Goal: Task Accomplishment & Management: Complete application form

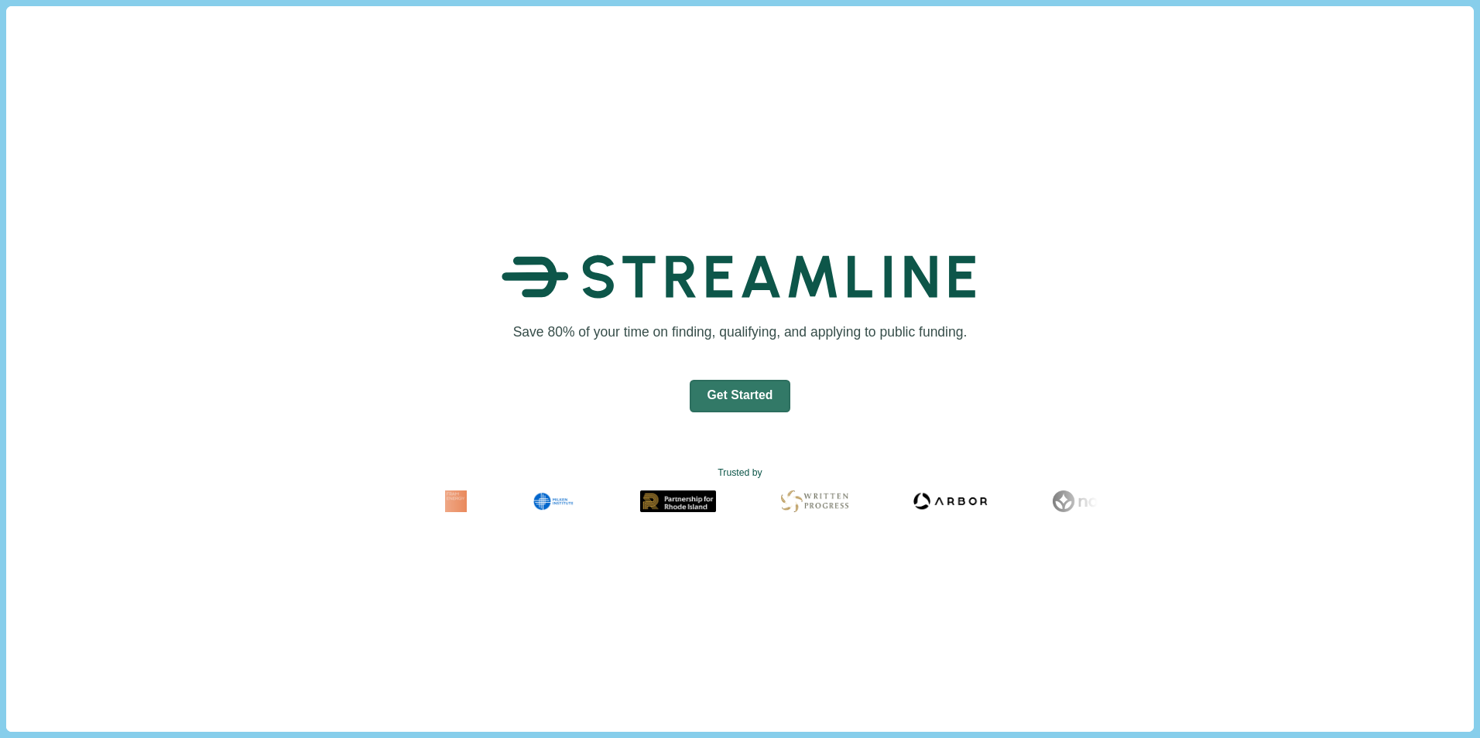
click at [741, 388] on button "Get Started" at bounding box center [739, 396] width 101 height 33
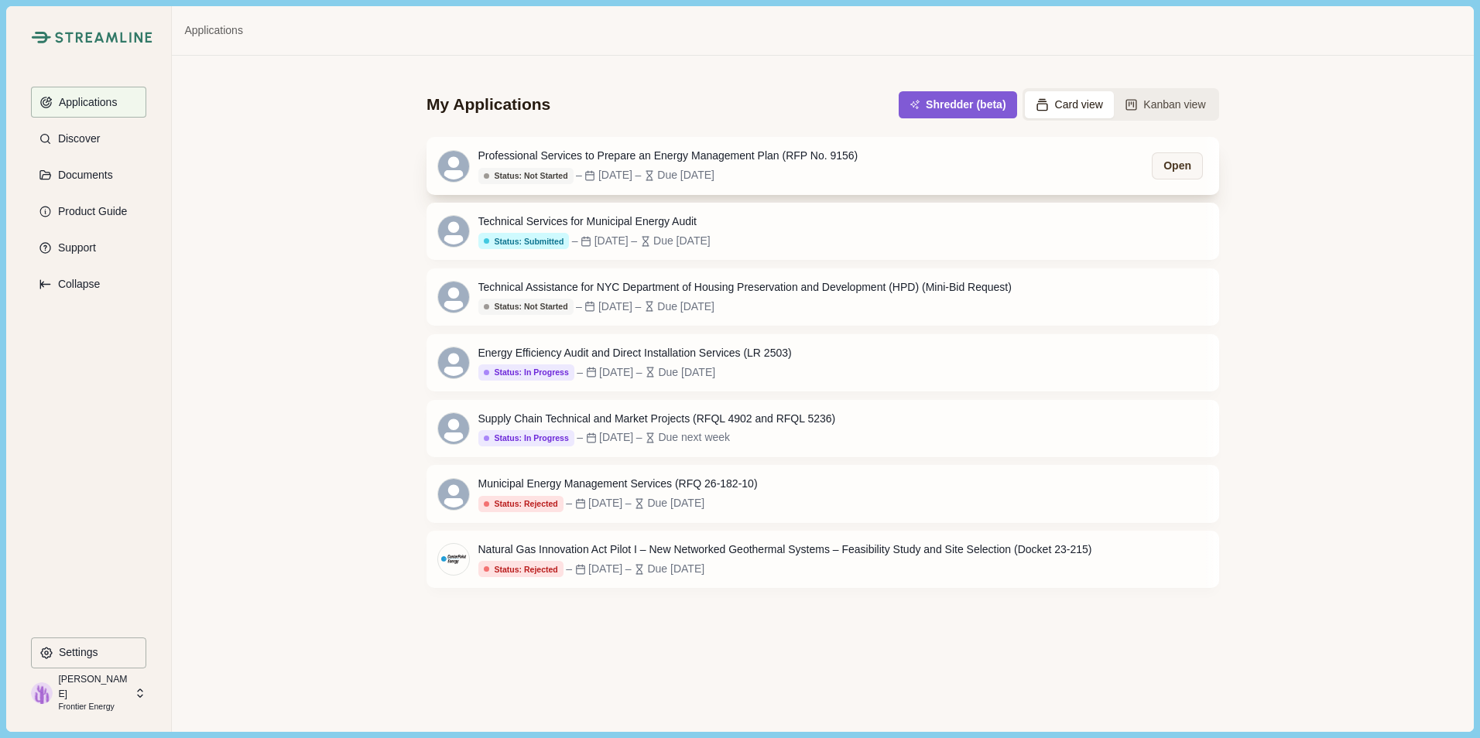
click at [714, 181] on div "Due [DATE]" at bounding box center [685, 175] width 57 height 16
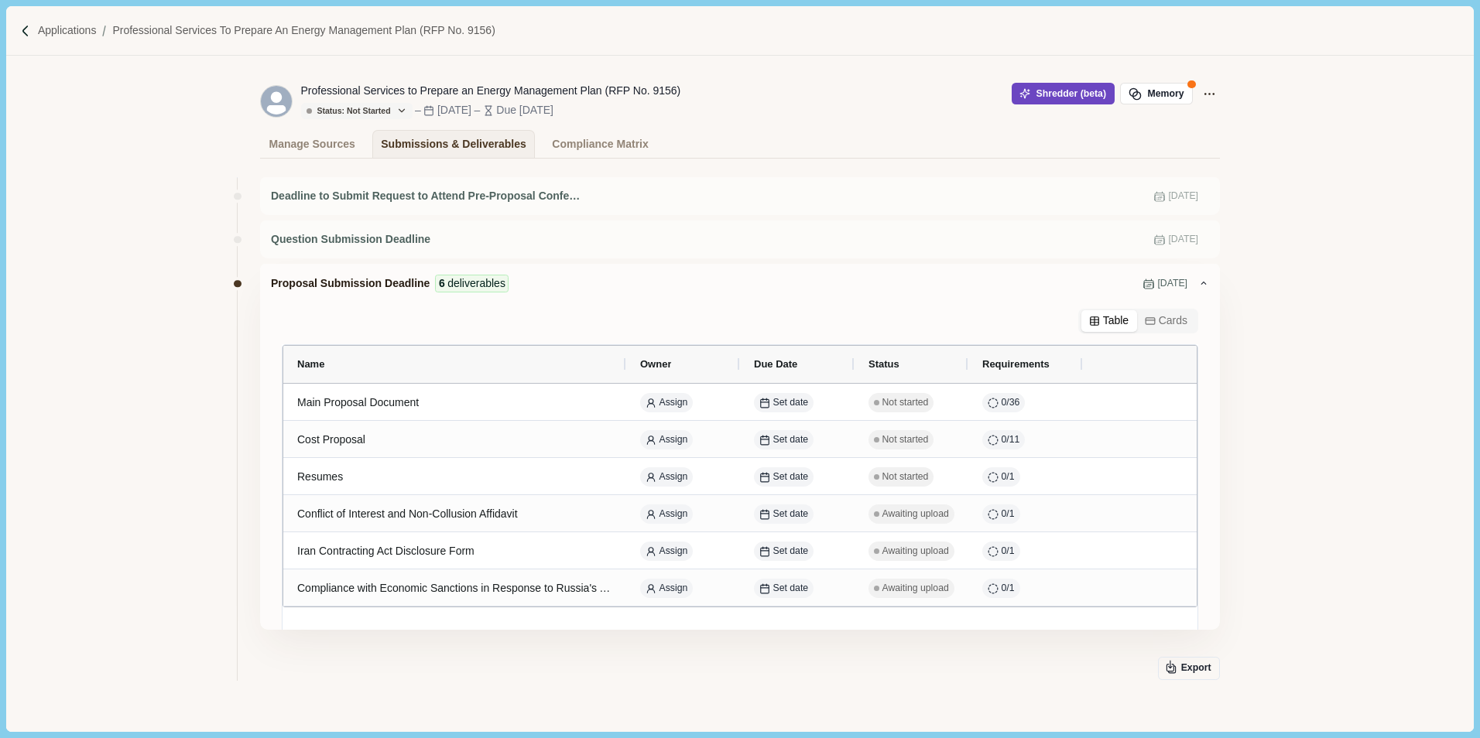
click at [1030, 94] on span "button" at bounding box center [1027, 93] width 16 height 11
click at [24, 31] on img at bounding box center [25, 31] width 13 height 13
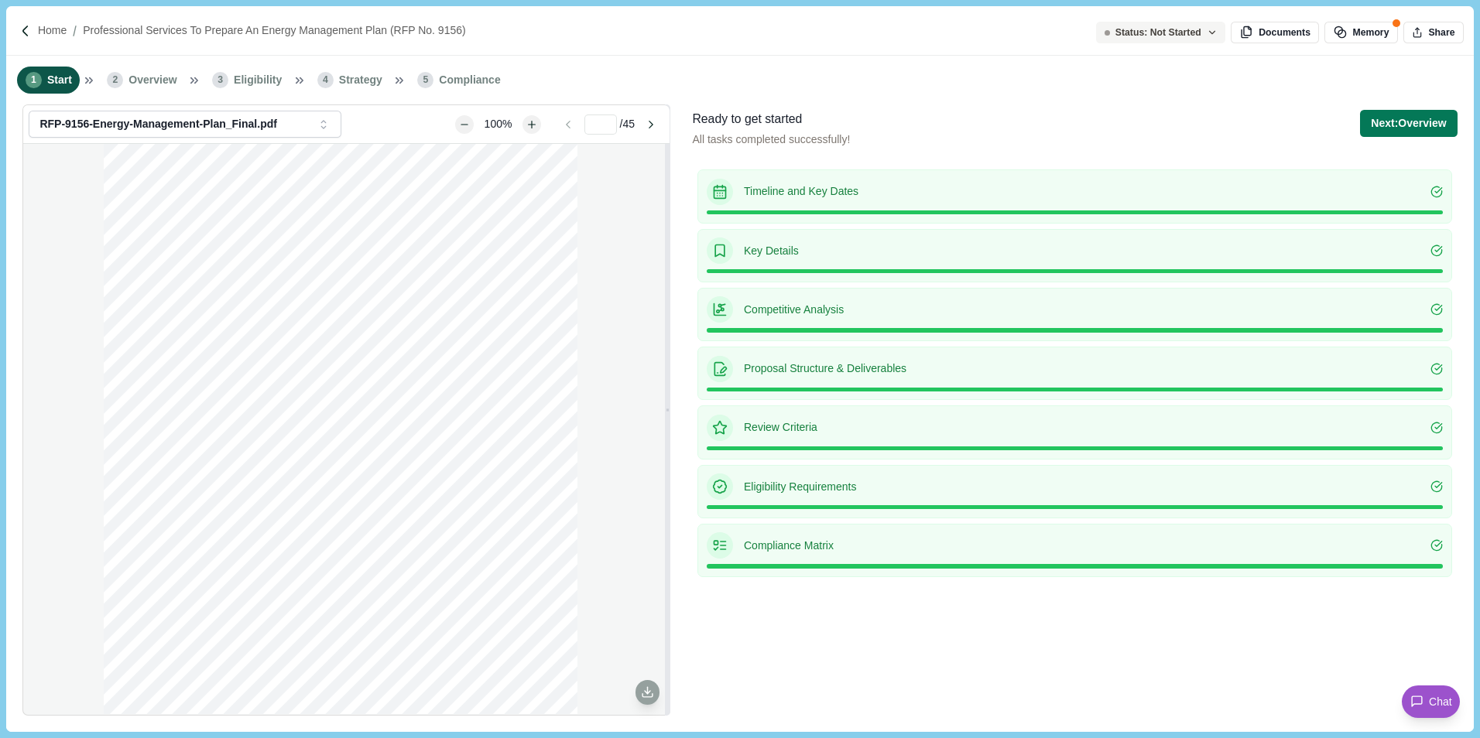
click at [268, 80] on span "Eligibility" at bounding box center [258, 80] width 48 height 16
click at [317, 80] on span "4" at bounding box center [325, 80] width 16 height 16
click at [417, 83] on span "5" at bounding box center [425, 80] width 16 height 16
click at [1396, 123] on button "Next: Overview" at bounding box center [1408, 123] width 97 height 27
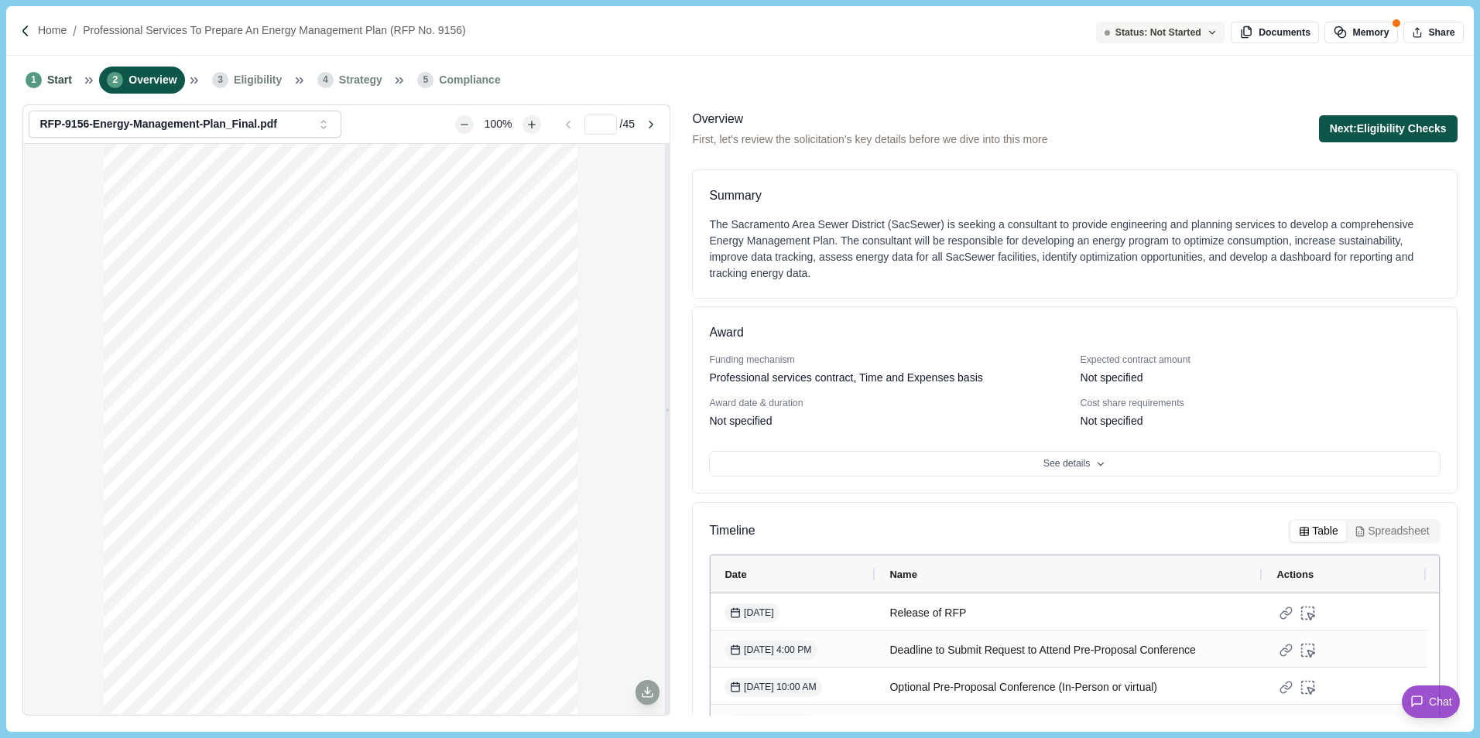
click at [1384, 128] on button "Next: Eligibility Checks" at bounding box center [1388, 128] width 139 height 27
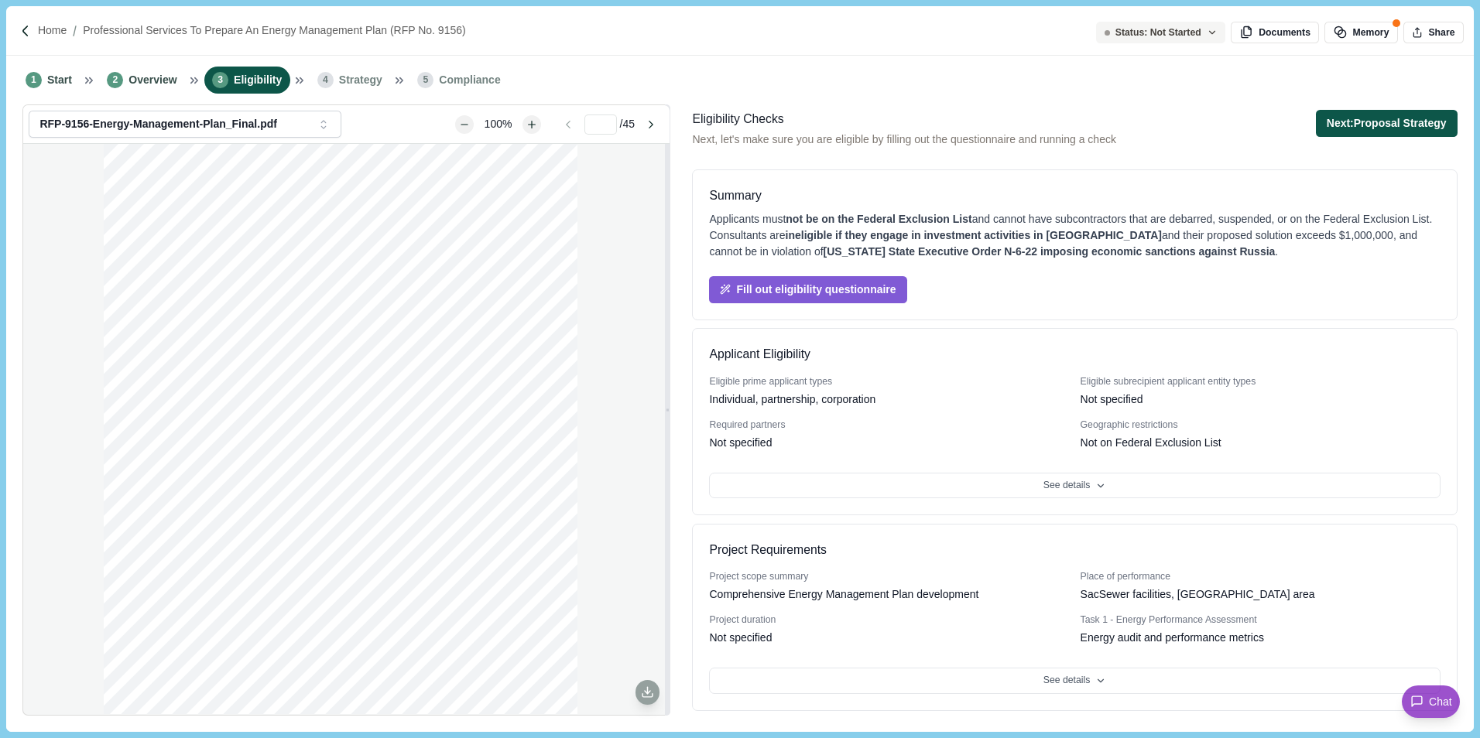
click at [1379, 126] on button "Next: Proposal Strategy" at bounding box center [1386, 123] width 142 height 27
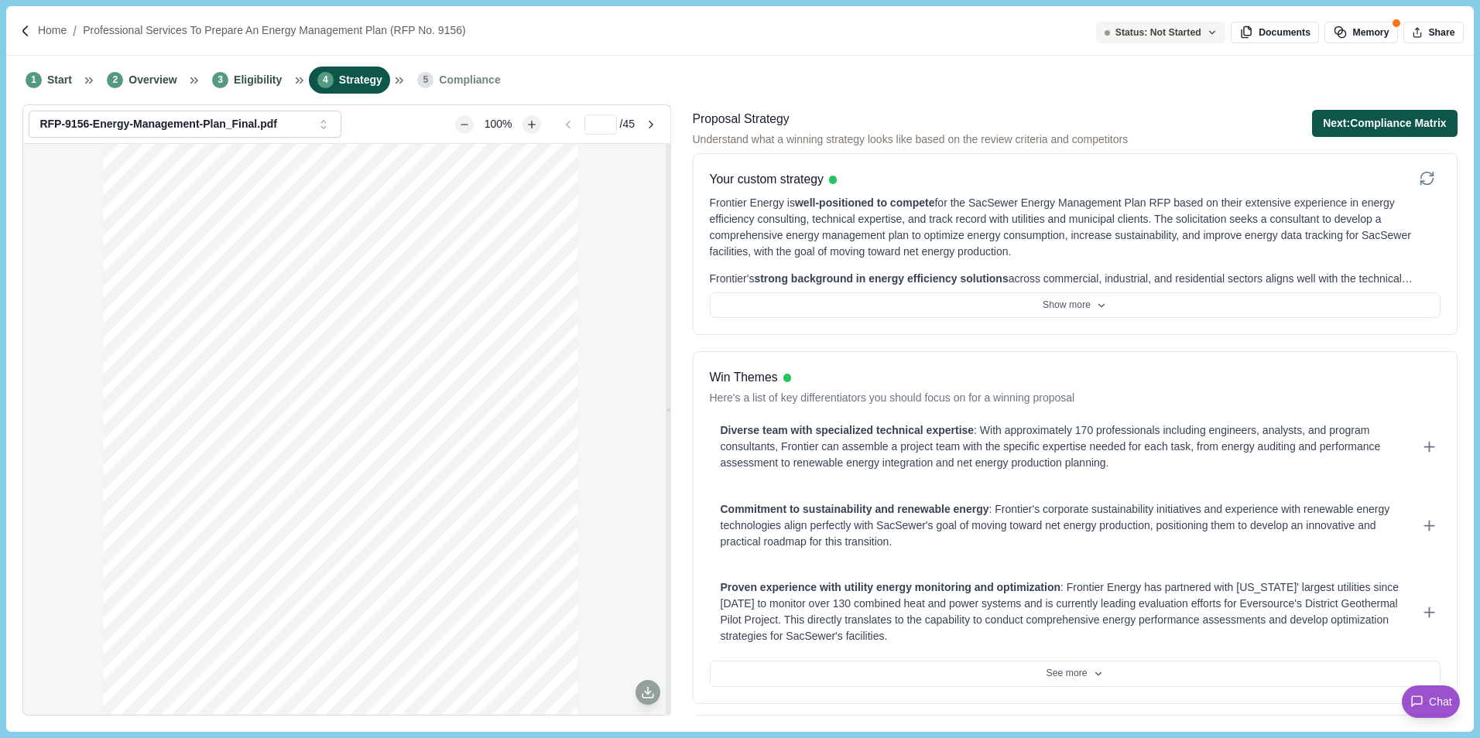
click at [1413, 127] on button "Next: Compliance Matrix" at bounding box center [1384, 123] width 145 height 27
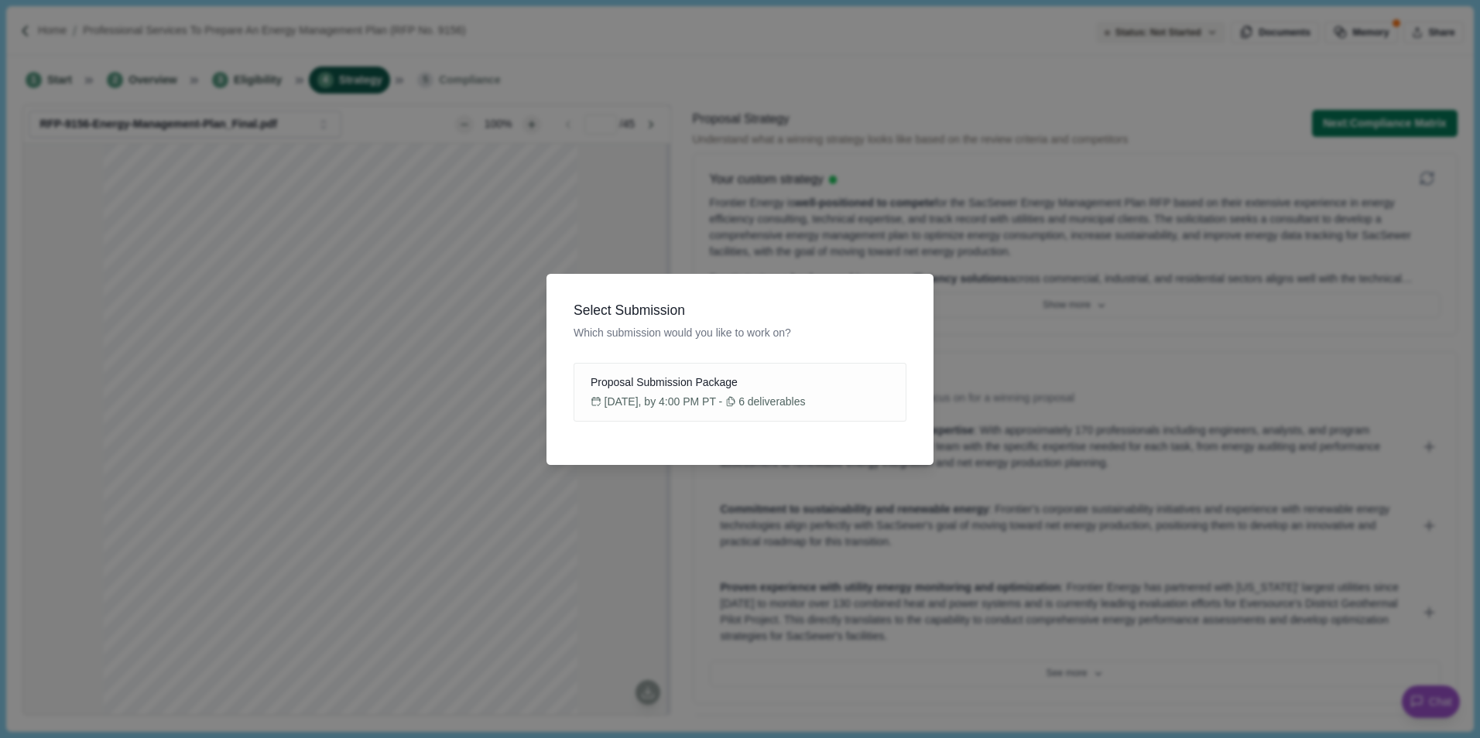
click at [1106, 250] on div "Select Submission Which submission would you like to work on? Proposal Submissi…" at bounding box center [740, 369] width 1480 height 738
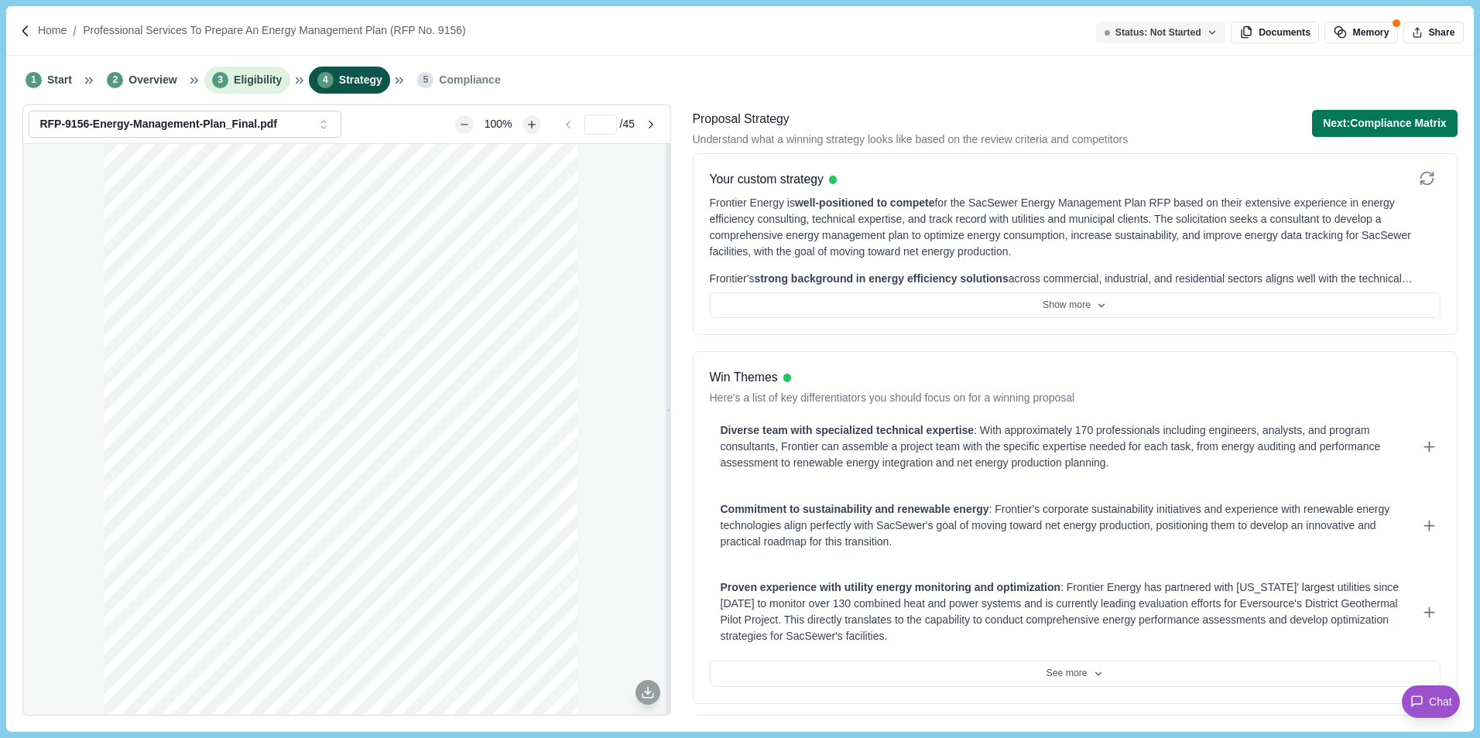
click at [236, 84] on span "Eligibility" at bounding box center [258, 80] width 48 height 16
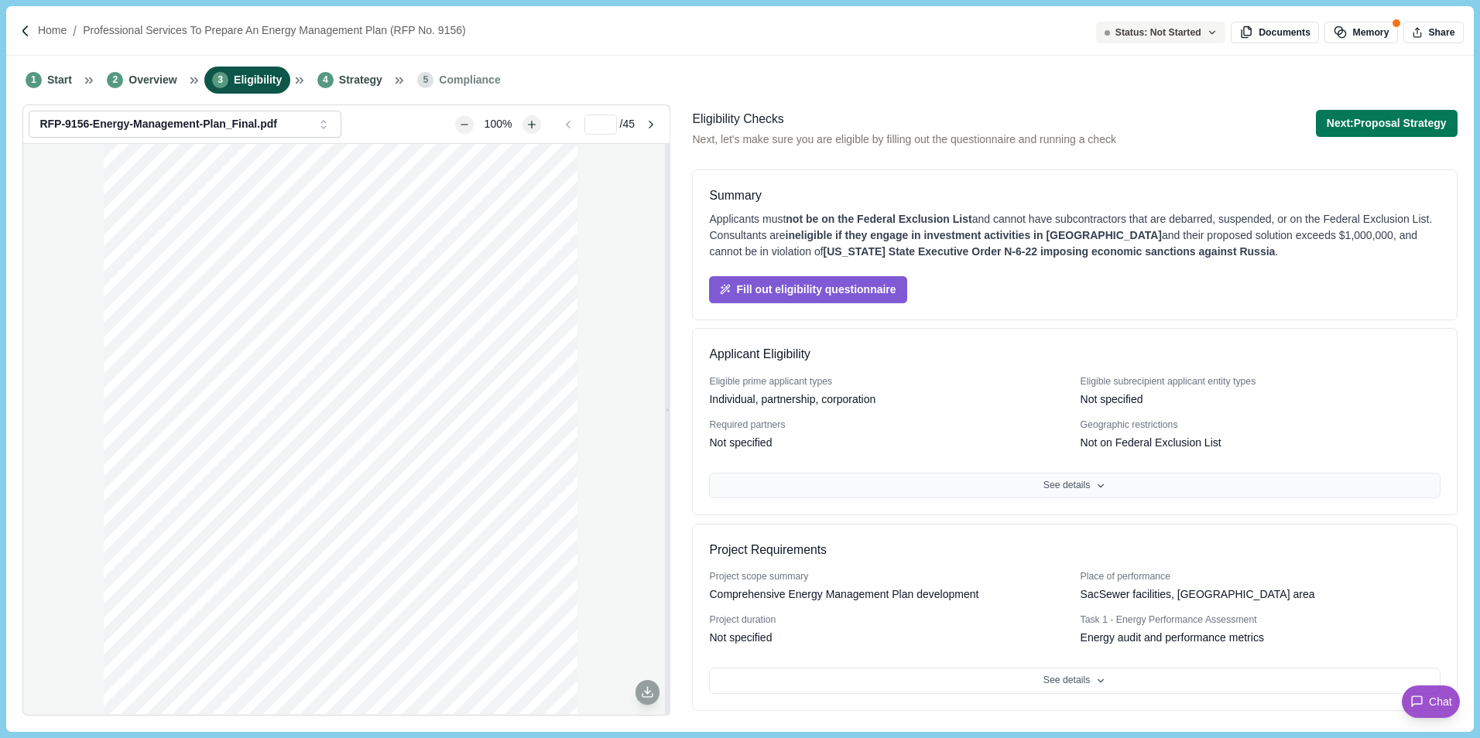
scroll to position [190, 0]
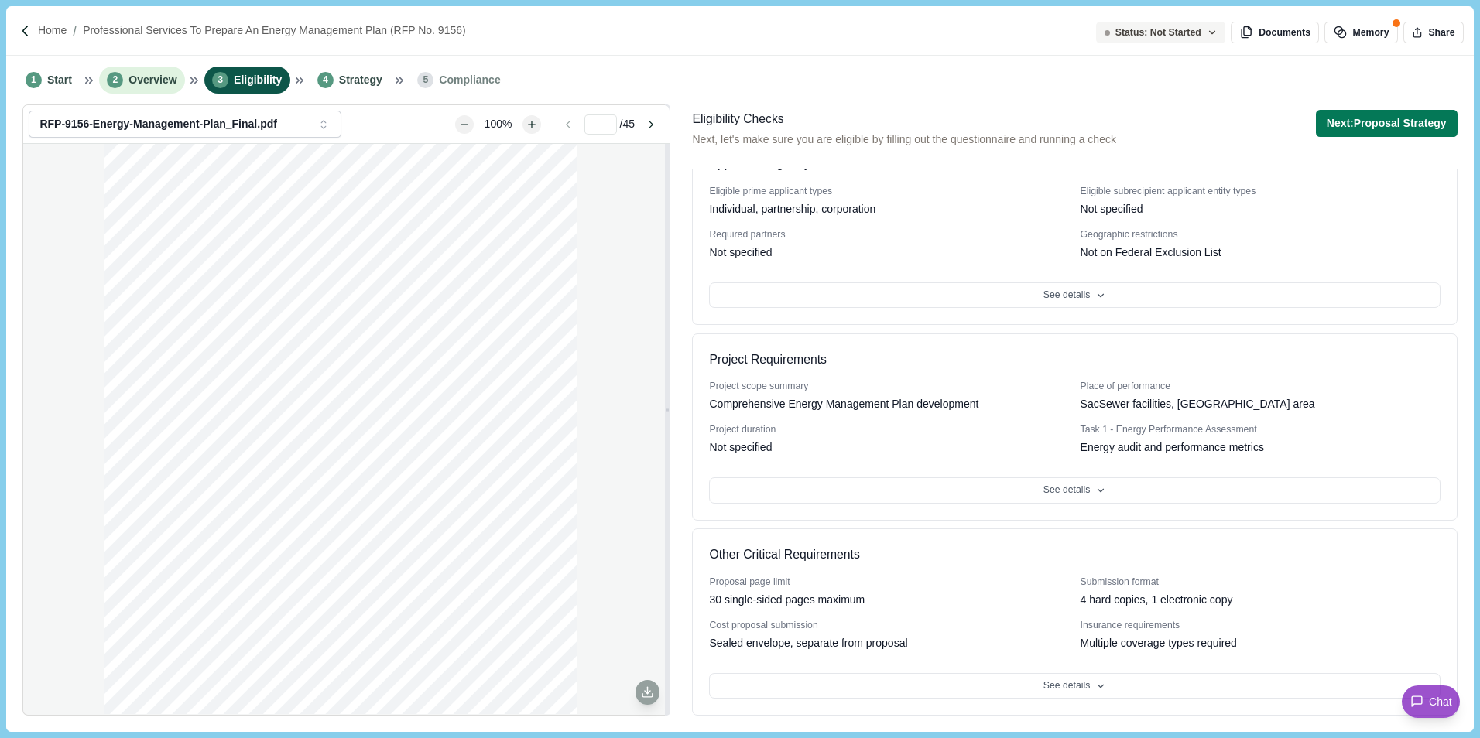
click at [139, 70] on li "2 Overview" at bounding box center [142, 80] width 86 height 27
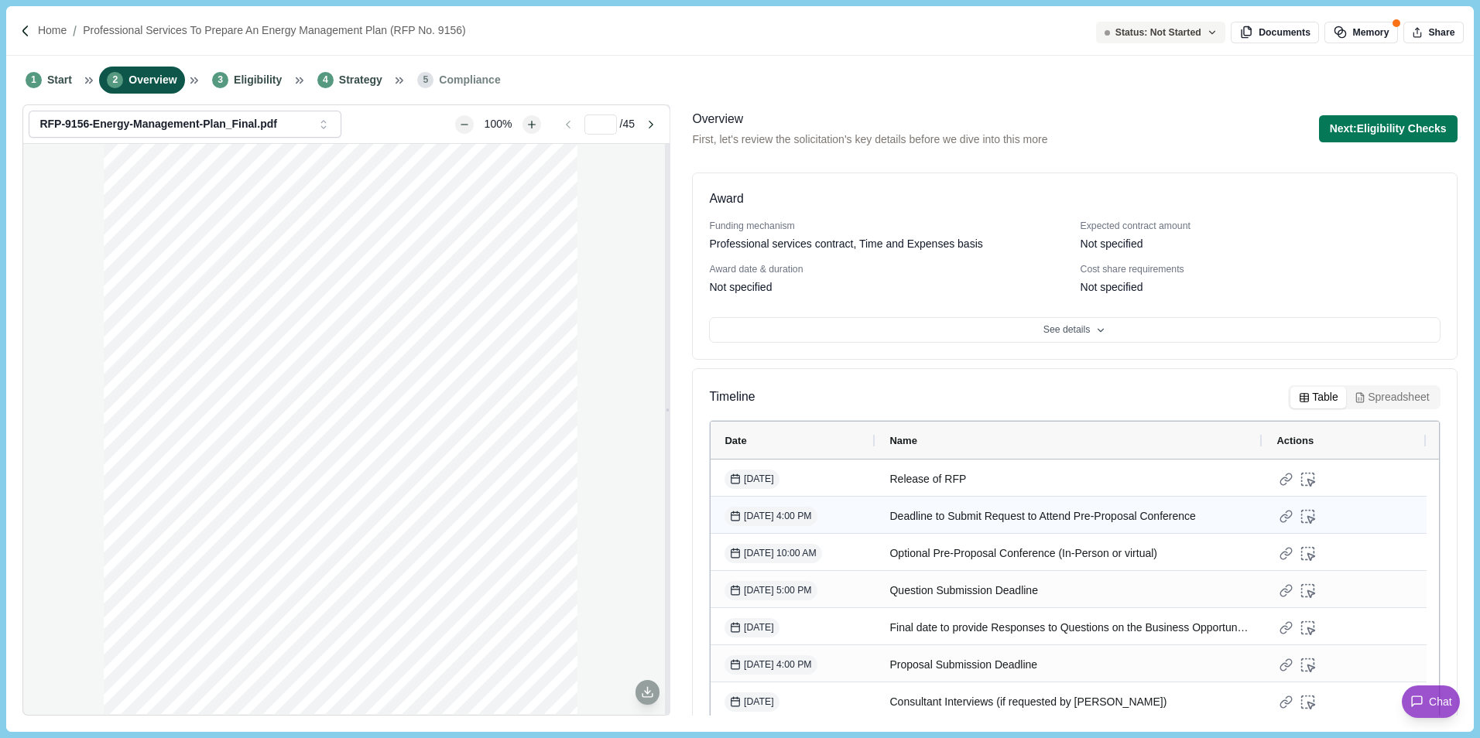
scroll to position [231, 0]
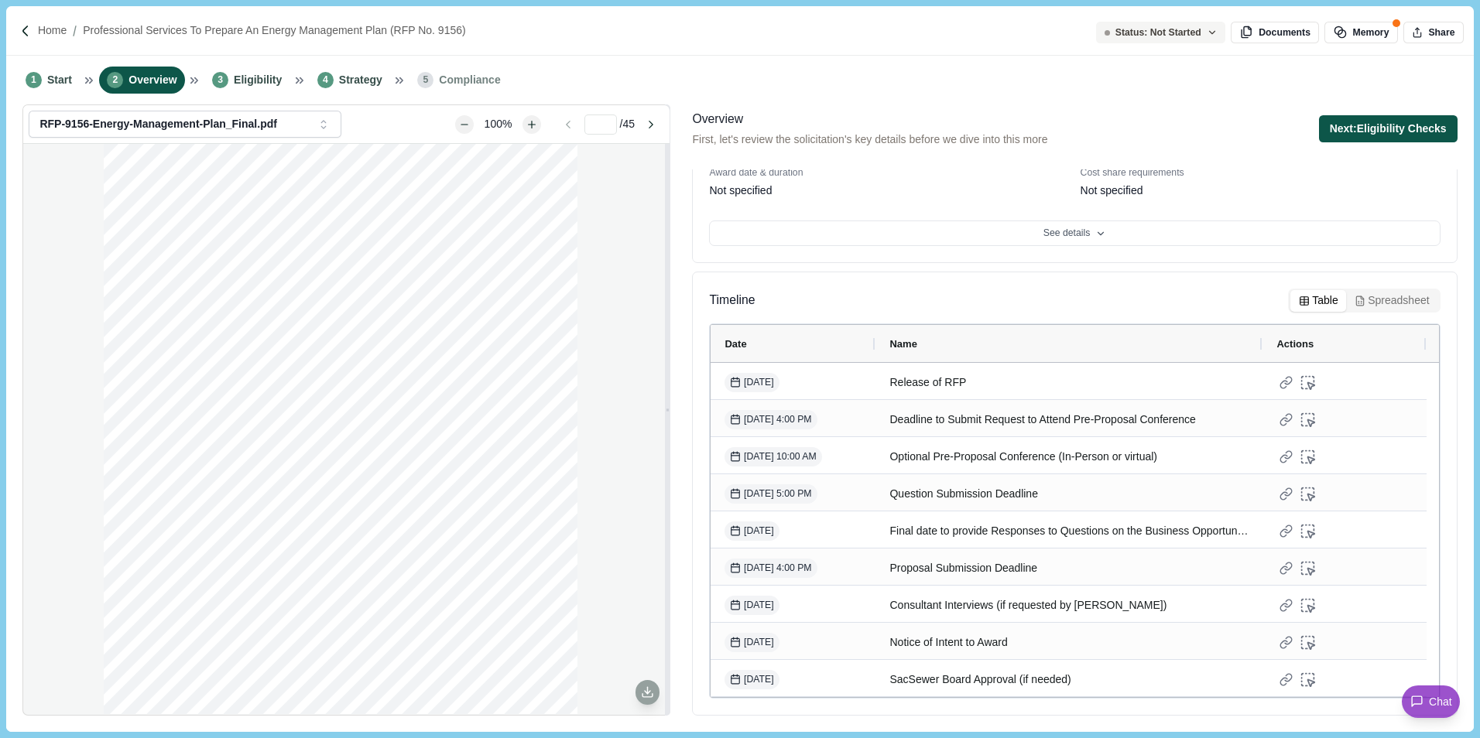
click at [1379, 124] on button "Next: Eligibility Checks" at bounding box center [1388, 128] width 139 height 27
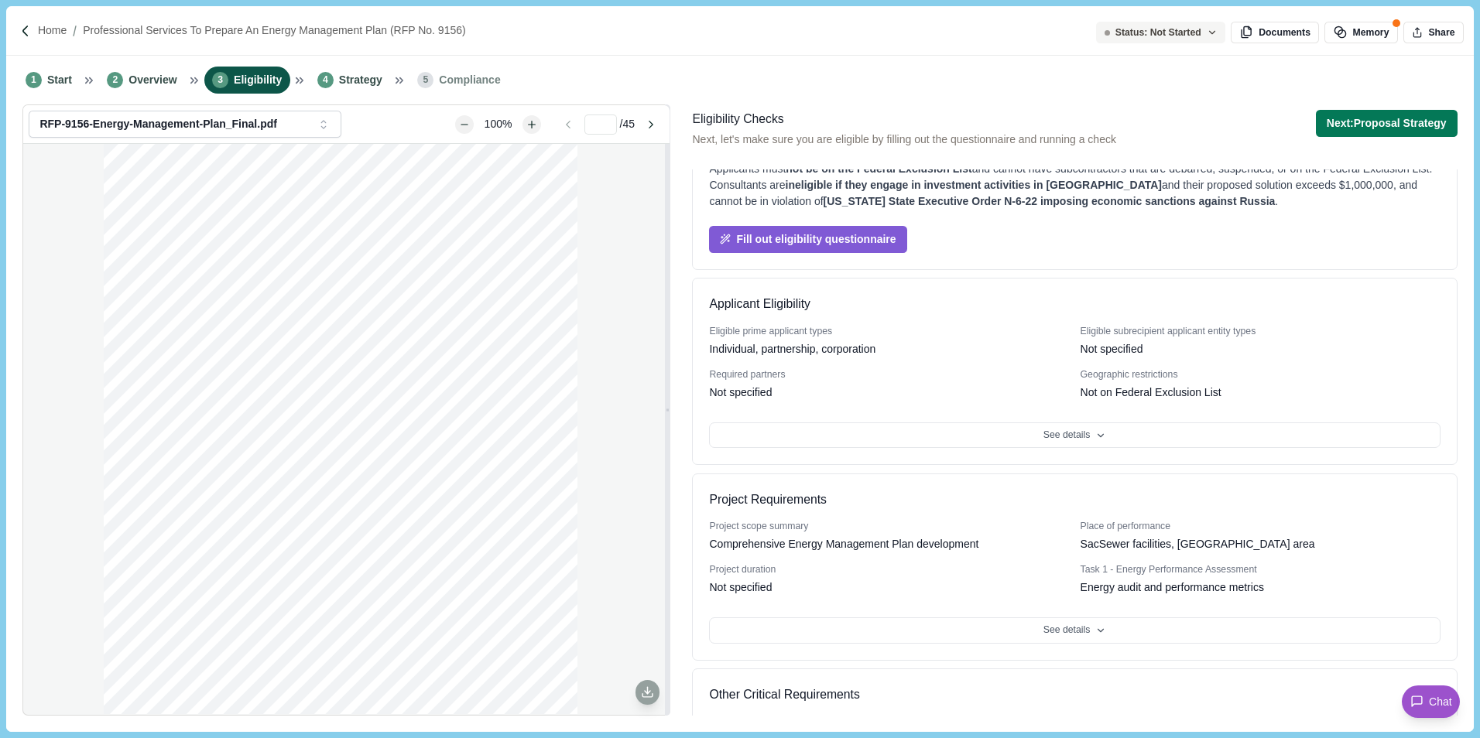
scroll to position [77, 0]
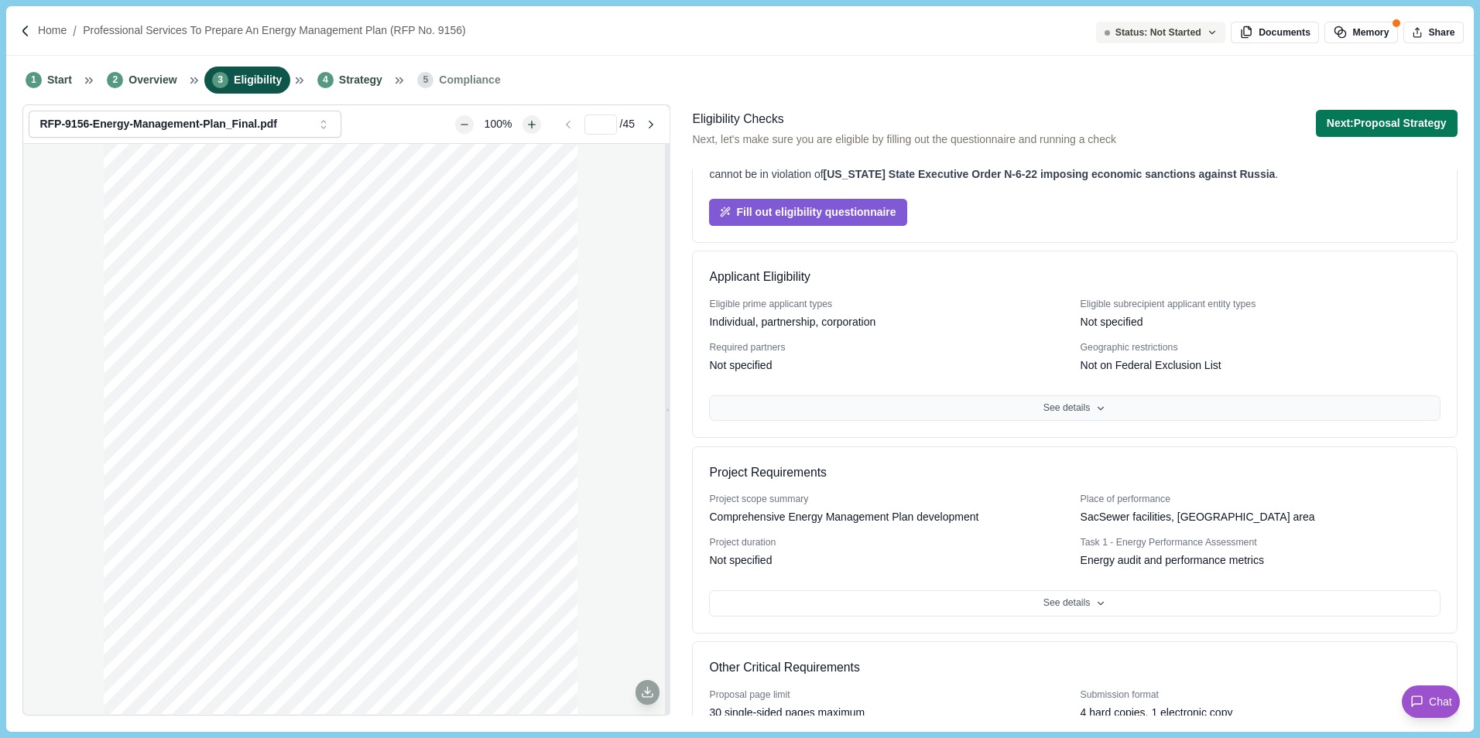
click at [966, 413] on button "See details" at bounding box center [1074, 408] width 730 height 26
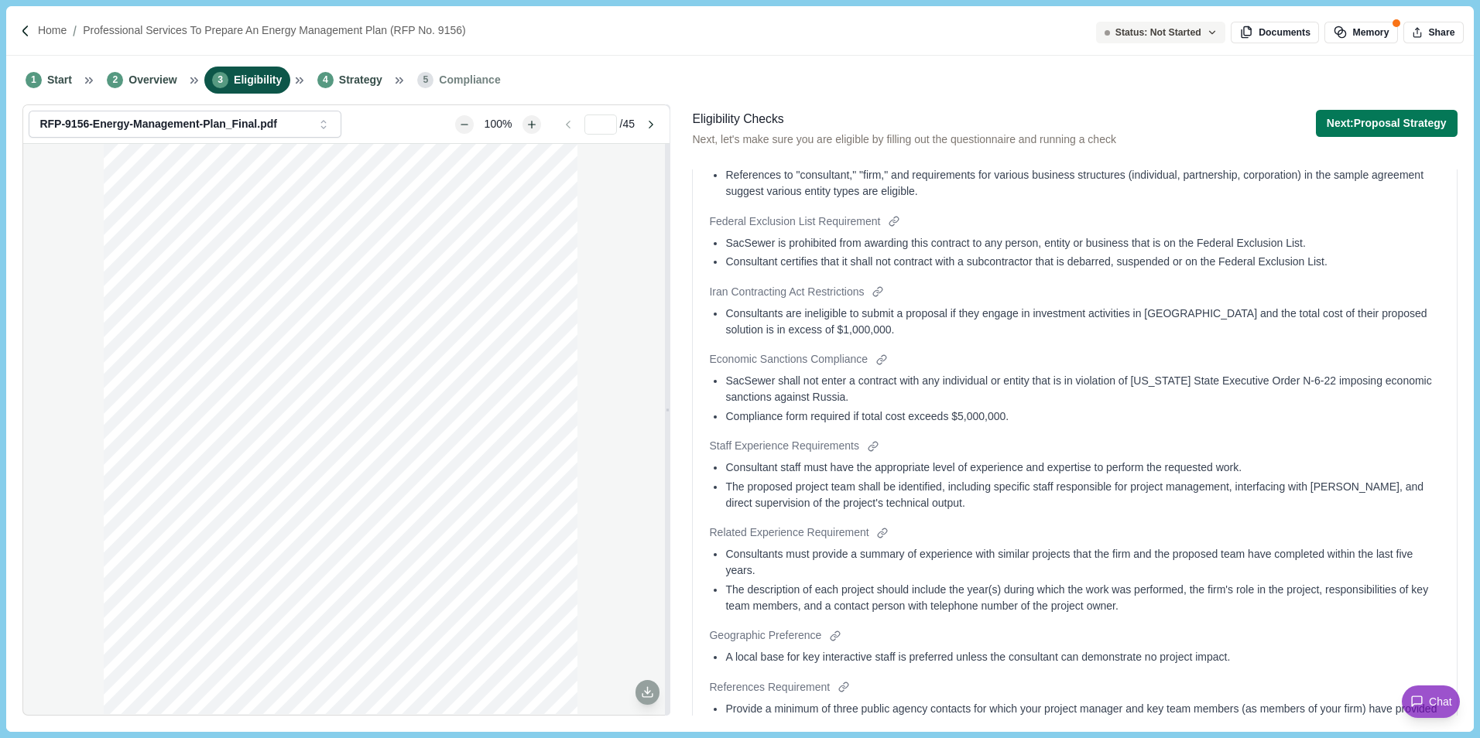
scroll to position [1042, 0]
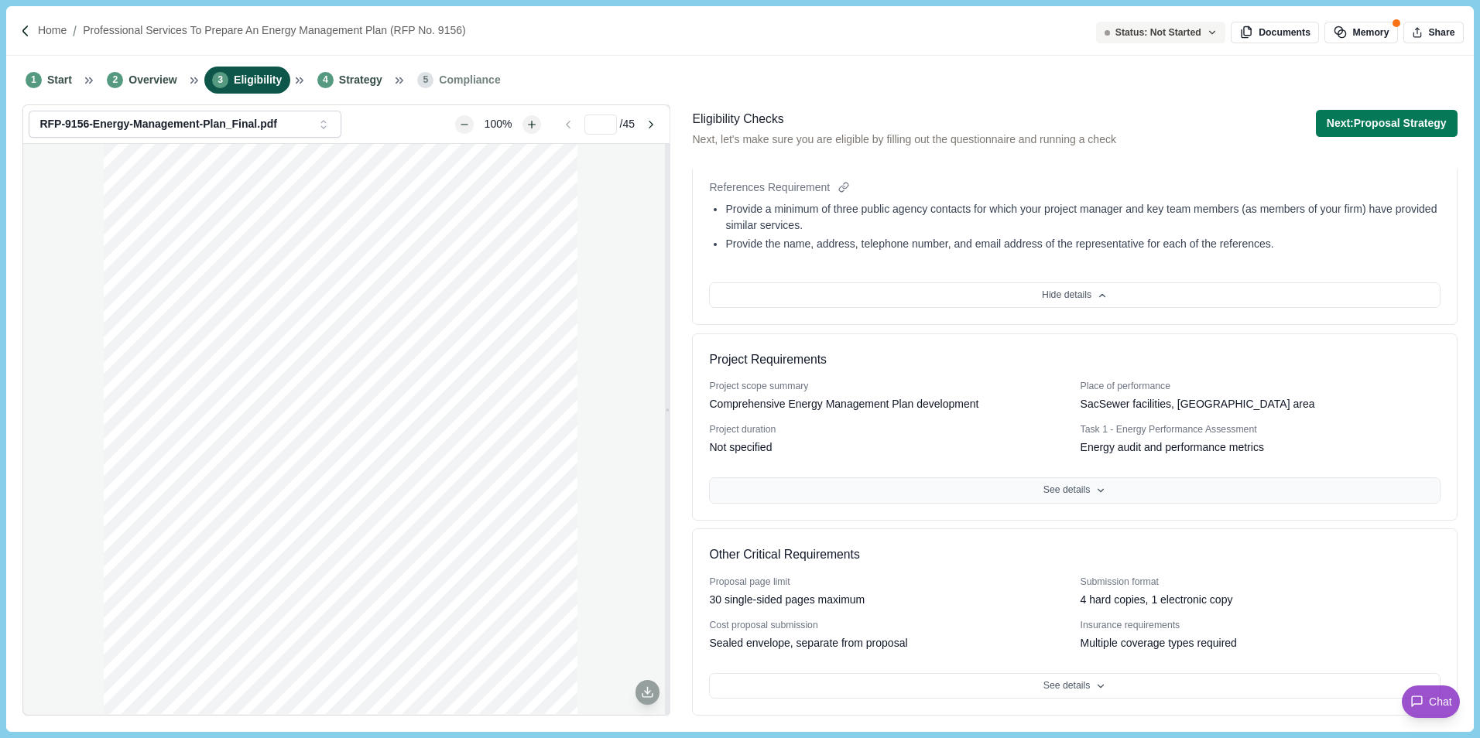
click at [937, 491] on button "See details" at bounding box center [1074, 490] width 730 height 26
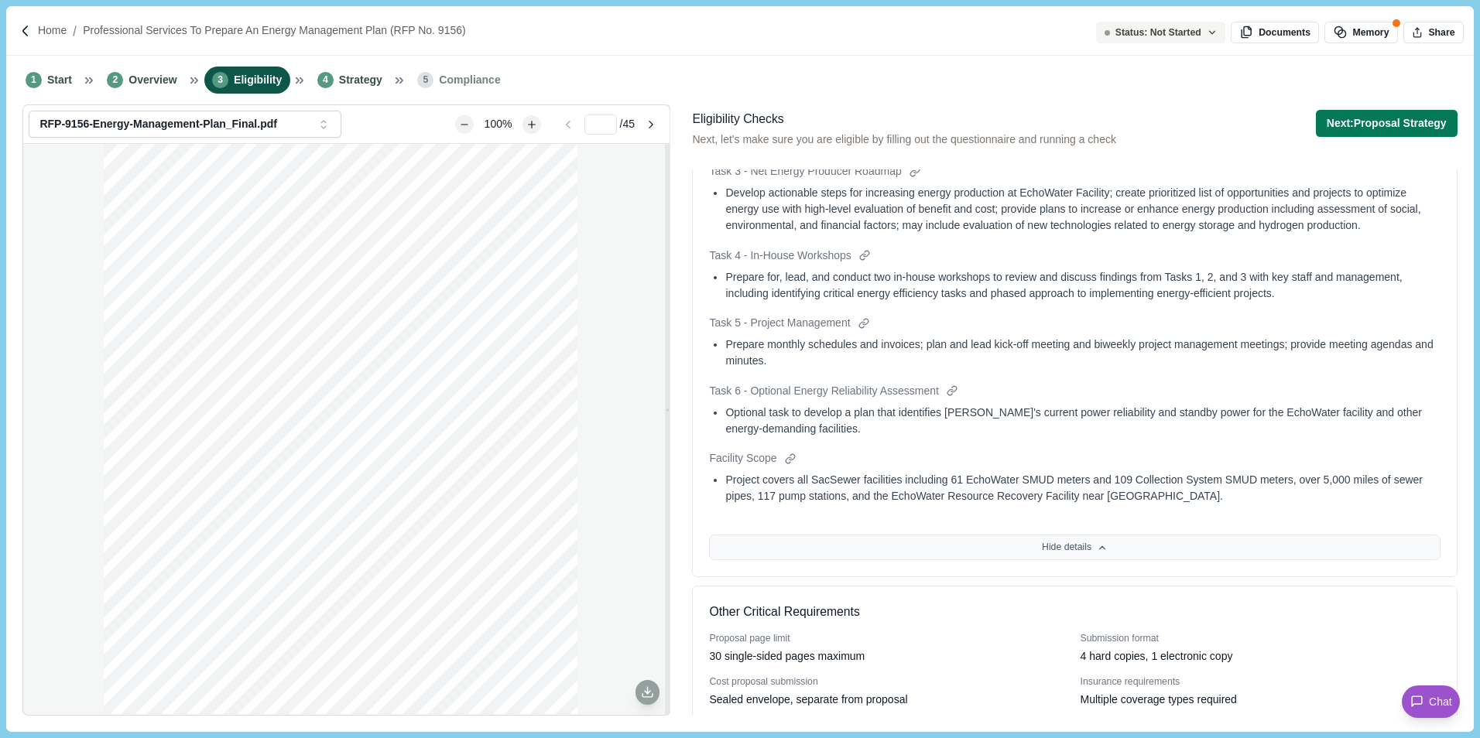
scroll to position [1853, 0]
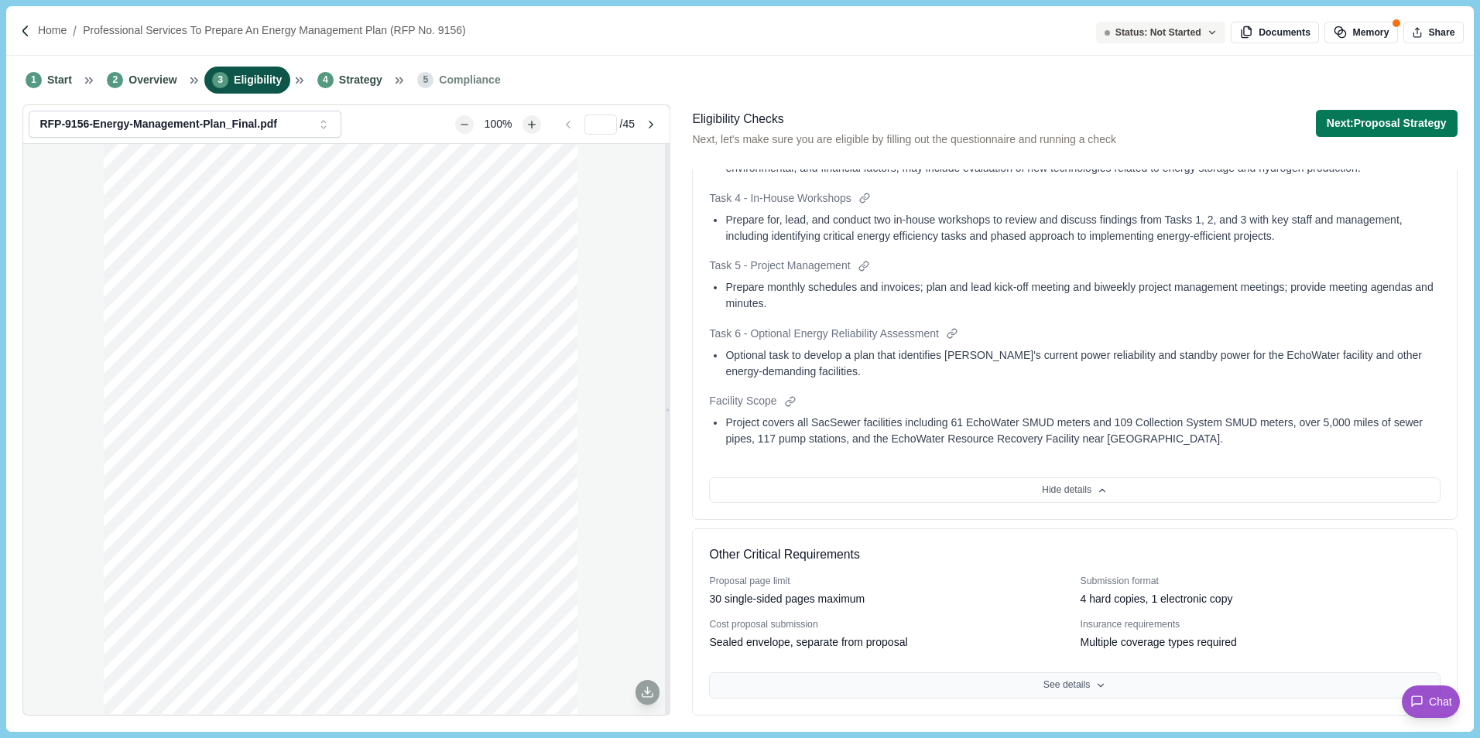
click at [1088, 689] on button "See details" at bounding box center [1074, 685] width 730 height 26
click at [1389, 128] on button "Next: Proposal Strategy" at bounding box center [1386, 123] width 142 height 27
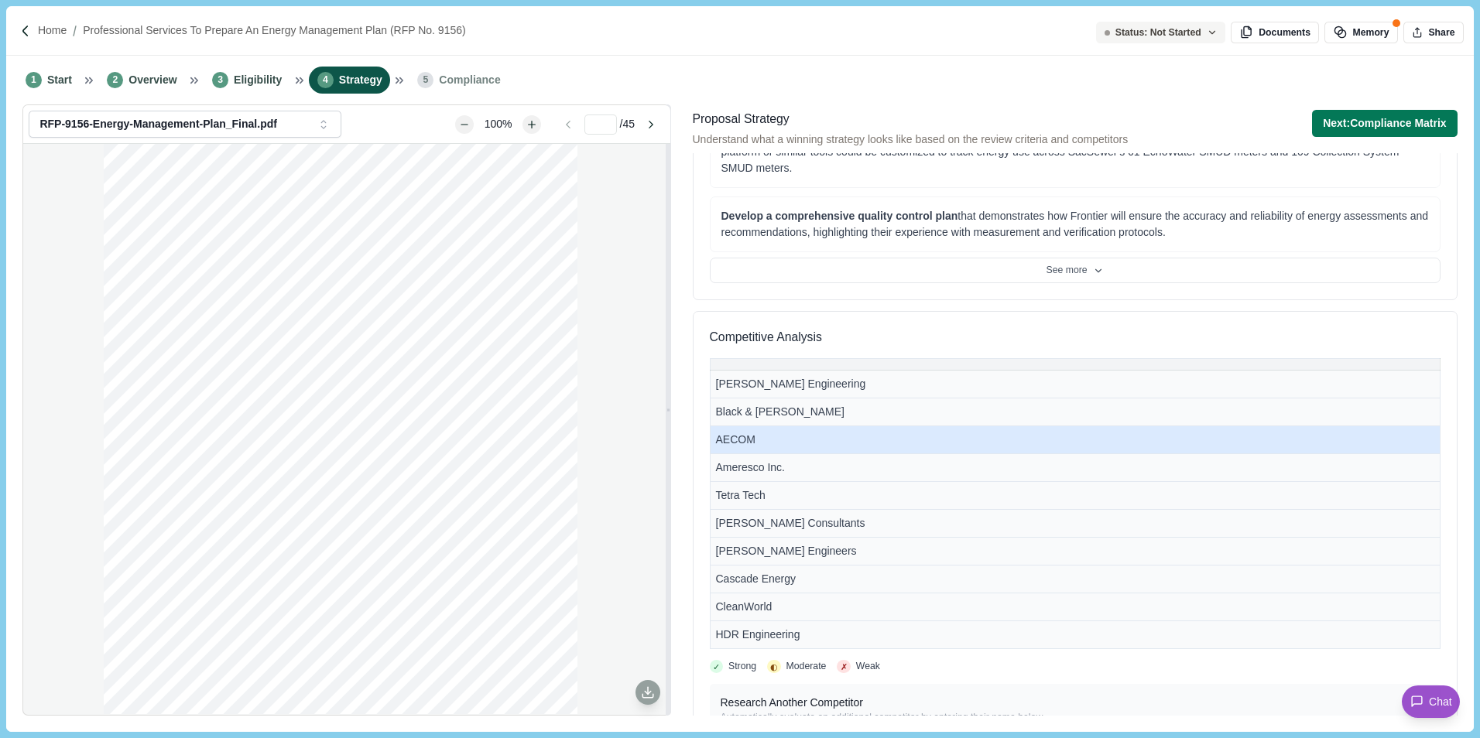
scroll to position [851, 0]
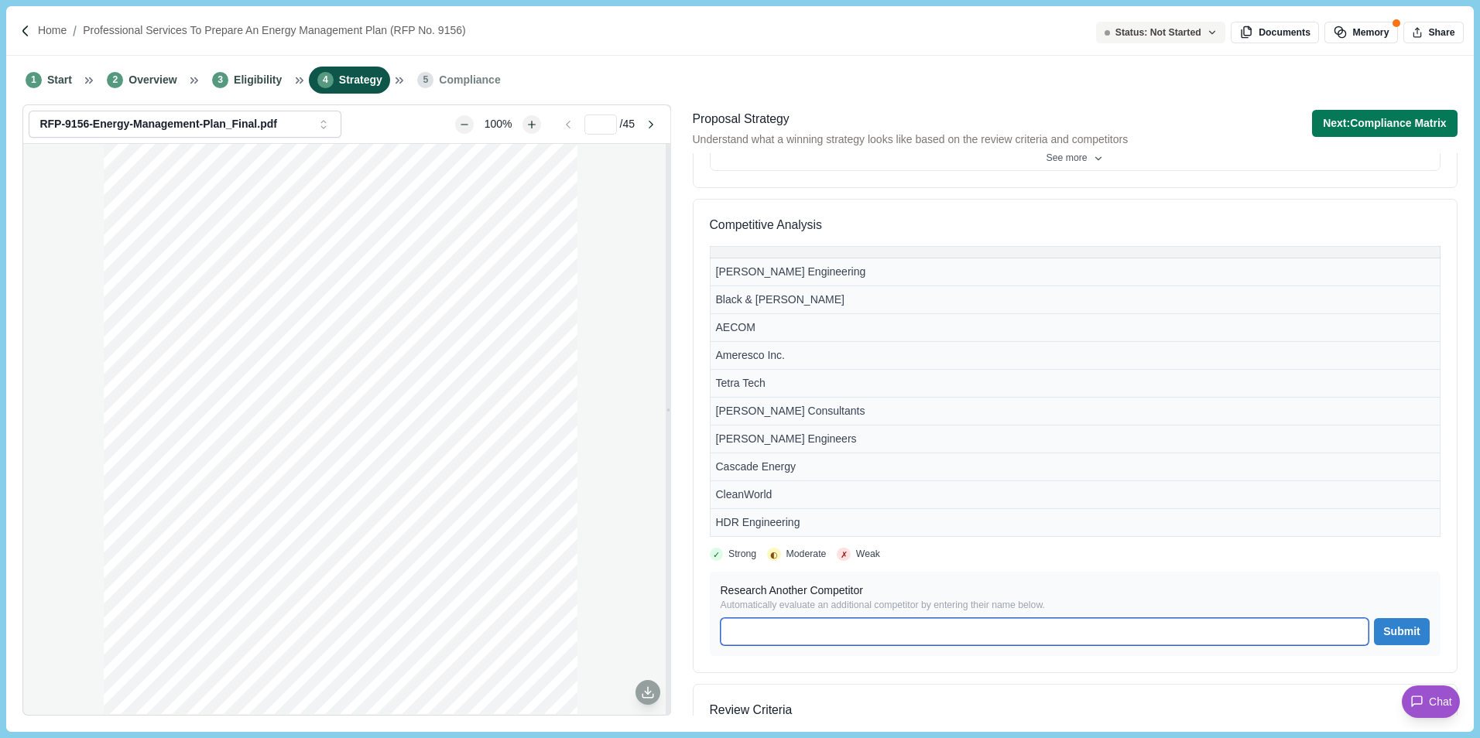
click at [787, 625] on input at bounding box center [1044, 631] width 648 height 27
type input "**********"
click at [1393, 629] on button "Submit" at bounding box center [1401, 631] width 55 height 27
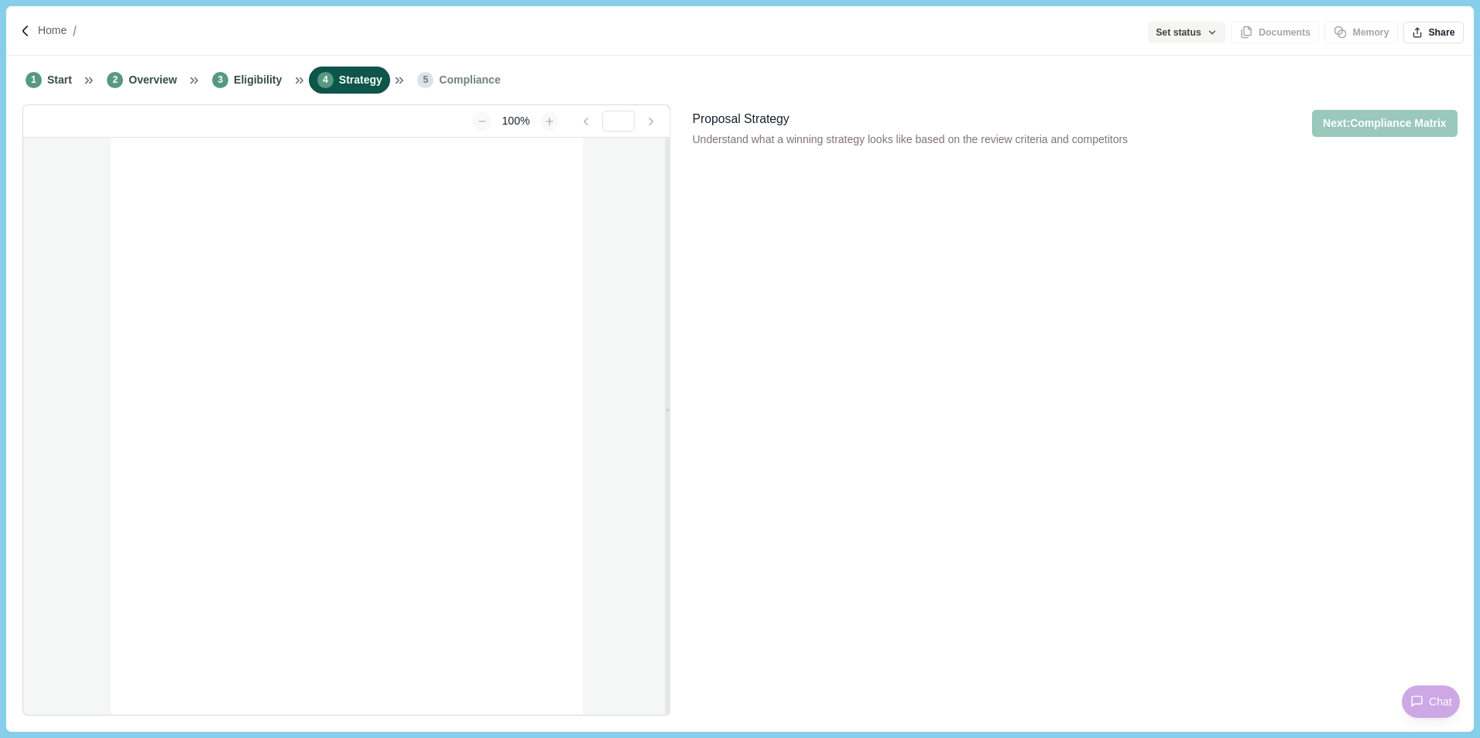
type input "**********"
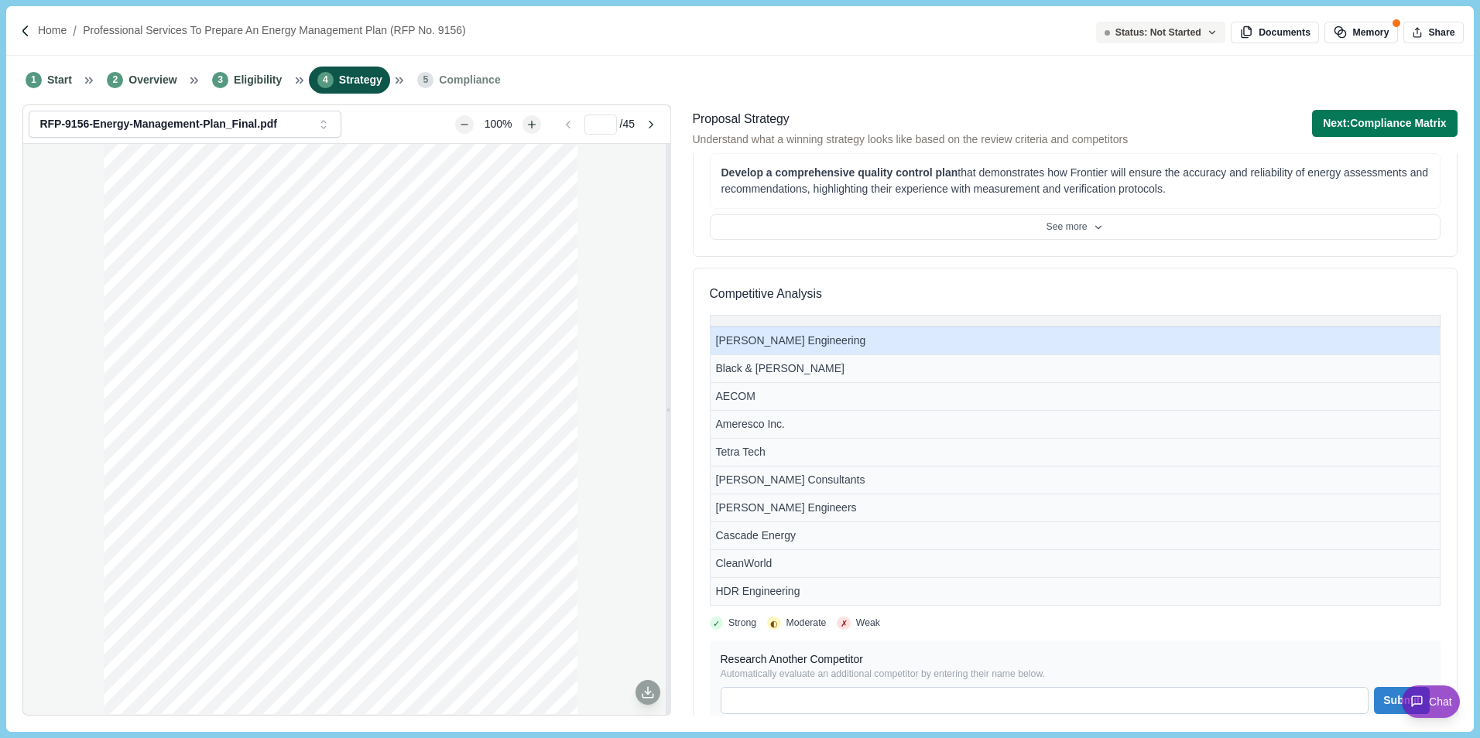
scroll to position [774, 0]
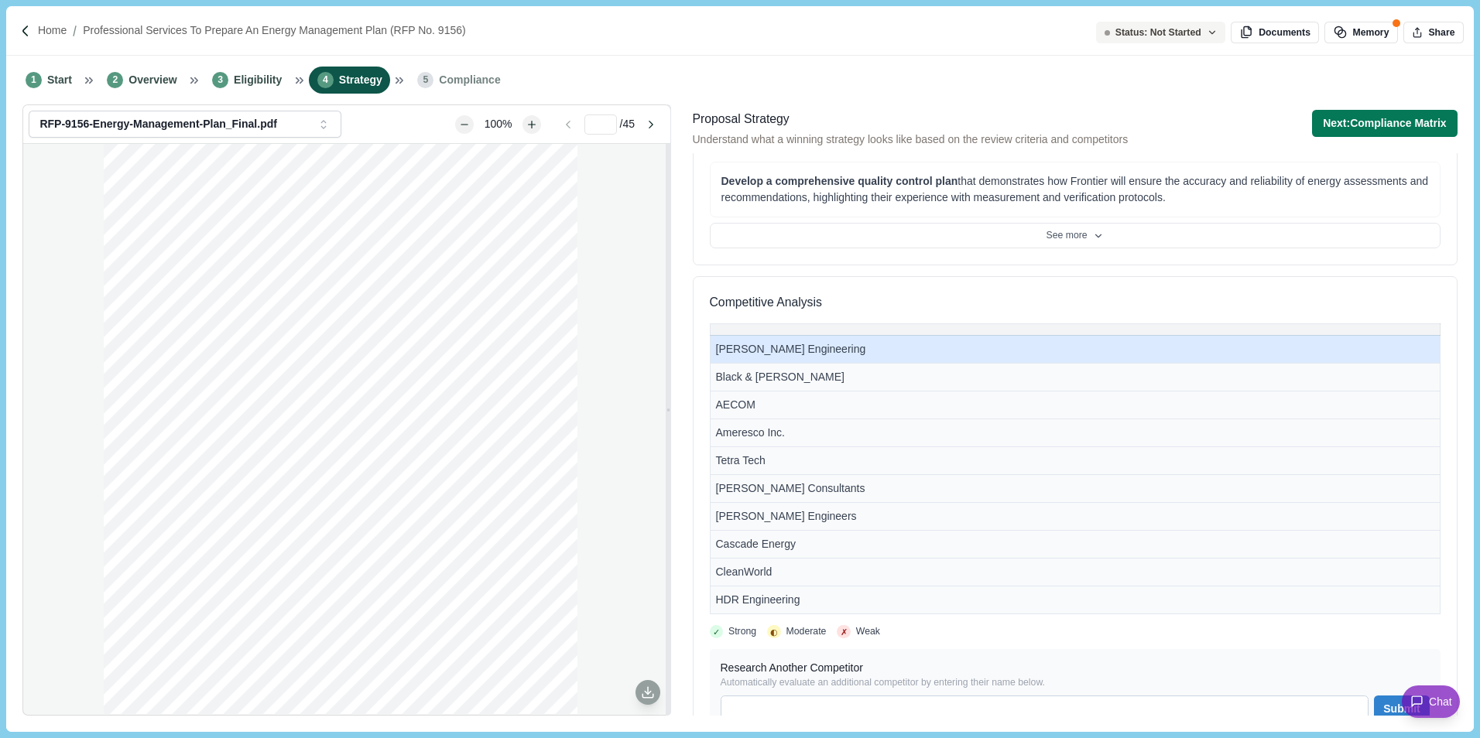
click at [919, 348] on td "[PERSON_NAME] Engineering" at bounding box center [1075, 349] width 730 height 28
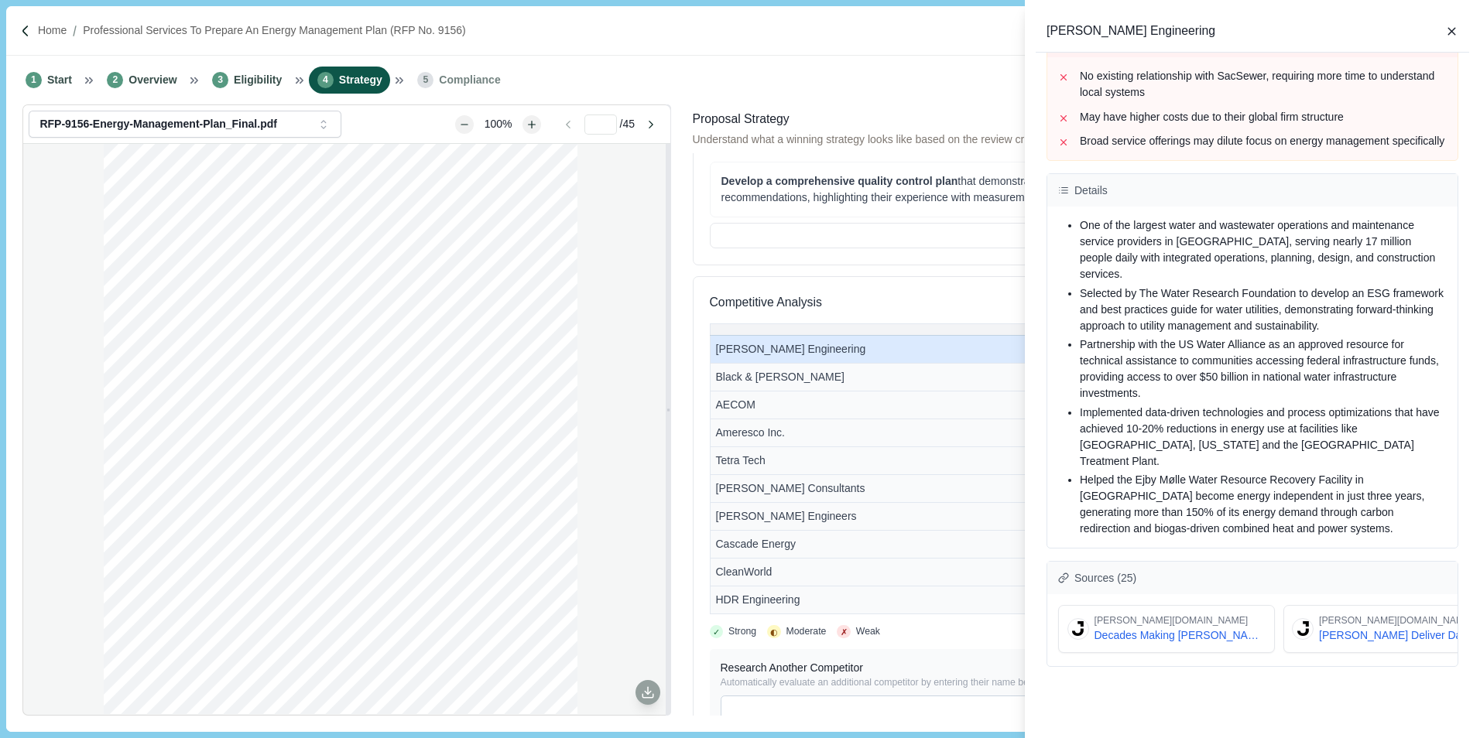
scroll to position [0, 0]
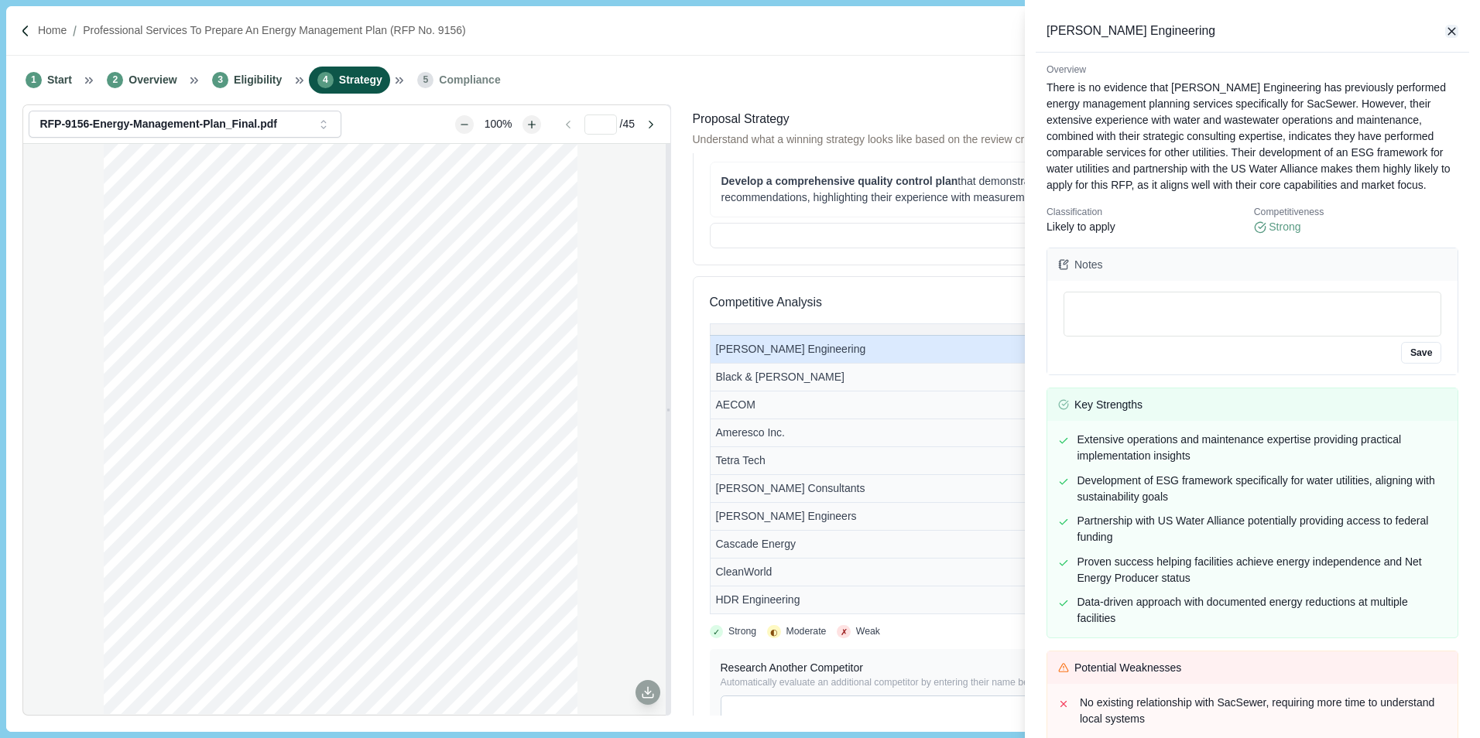
click at [1446, 35] on icon "button" at bounding box center [1452, 32] width 14 height 14
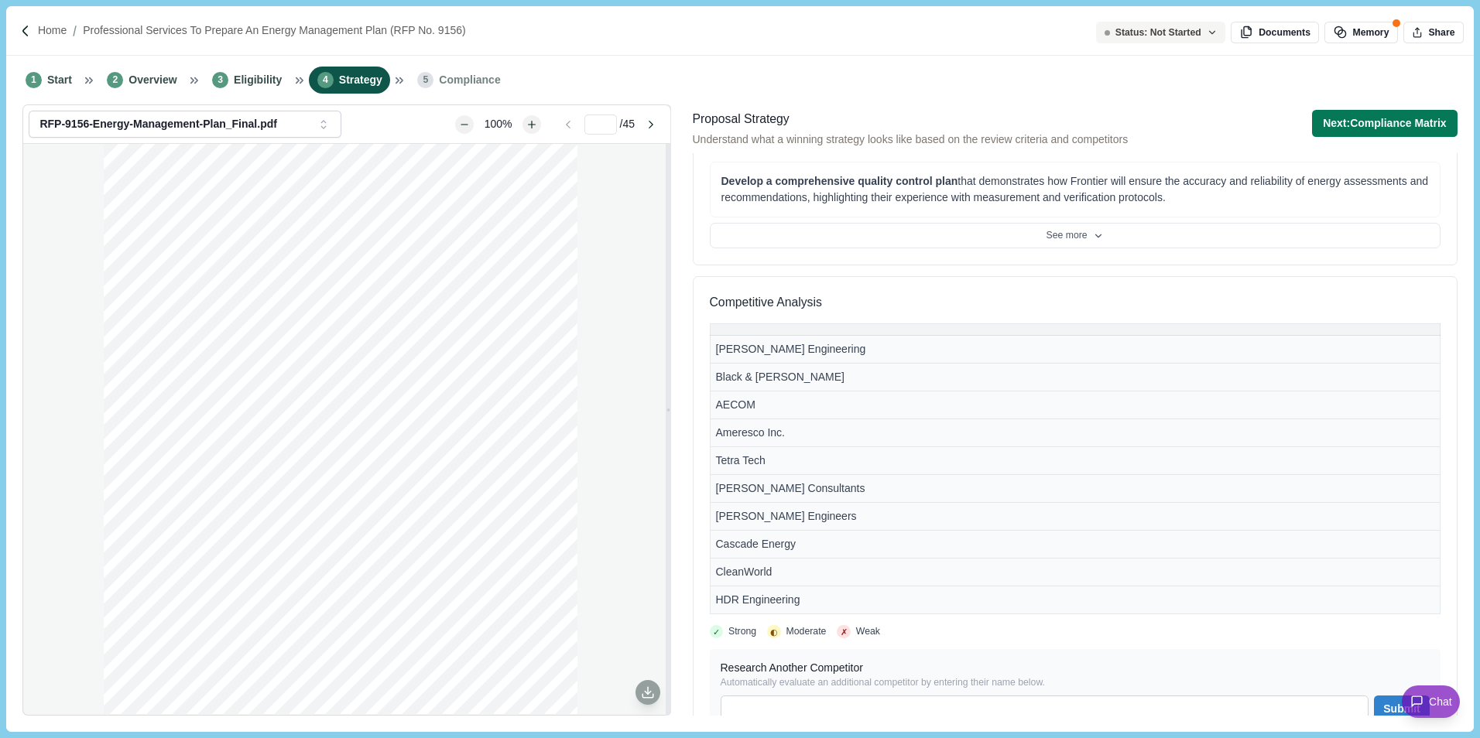
click at [909, 279] on div "Competitive Analysis Jacobs Engineering Black & Veatch AECOM Ameresco Inc. Tetr…" at bounding box center [1075, 513] width 765 height 474
click at [920, 309] on h3 "Competitive Analysis" at bounding box center [1075, 302] width 730 height 19
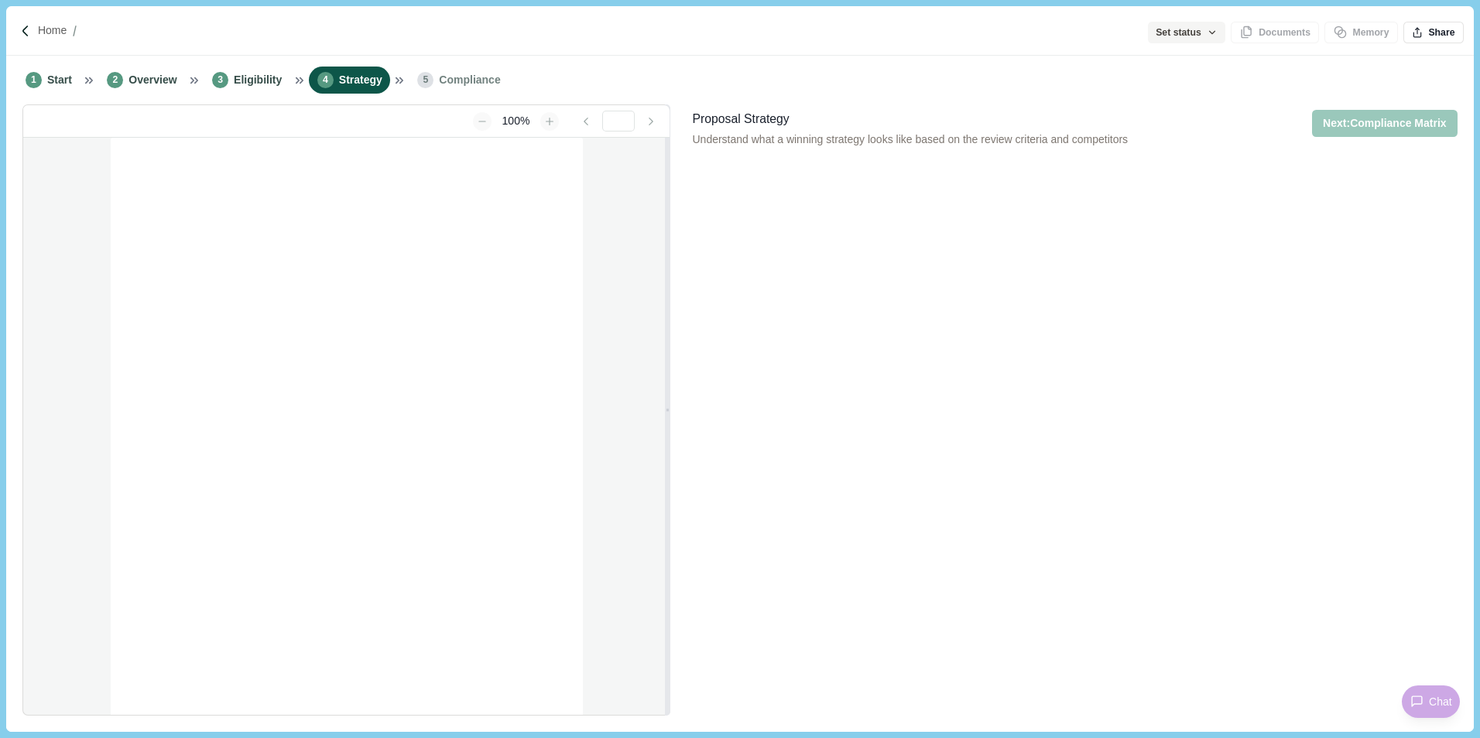
type input "**********"
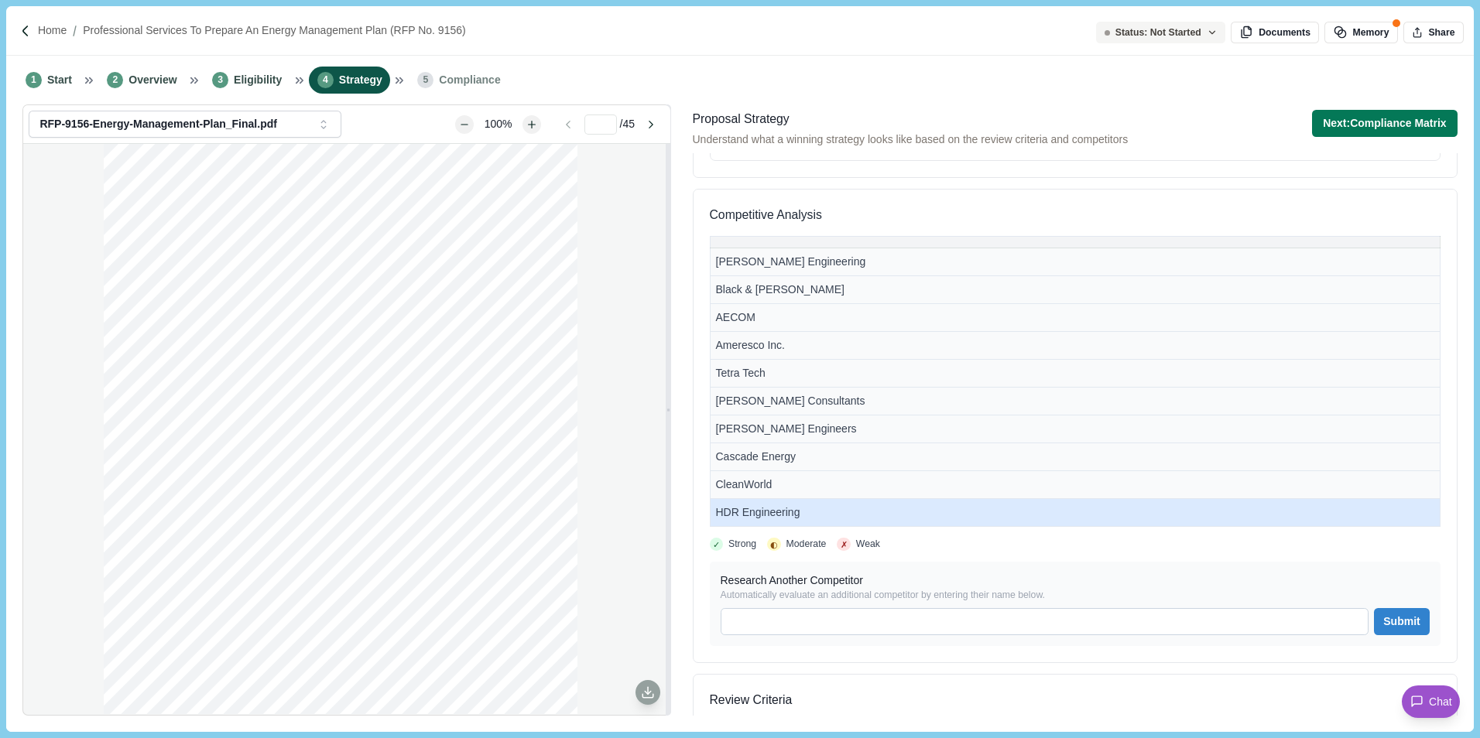
scroll to position [851, 0]
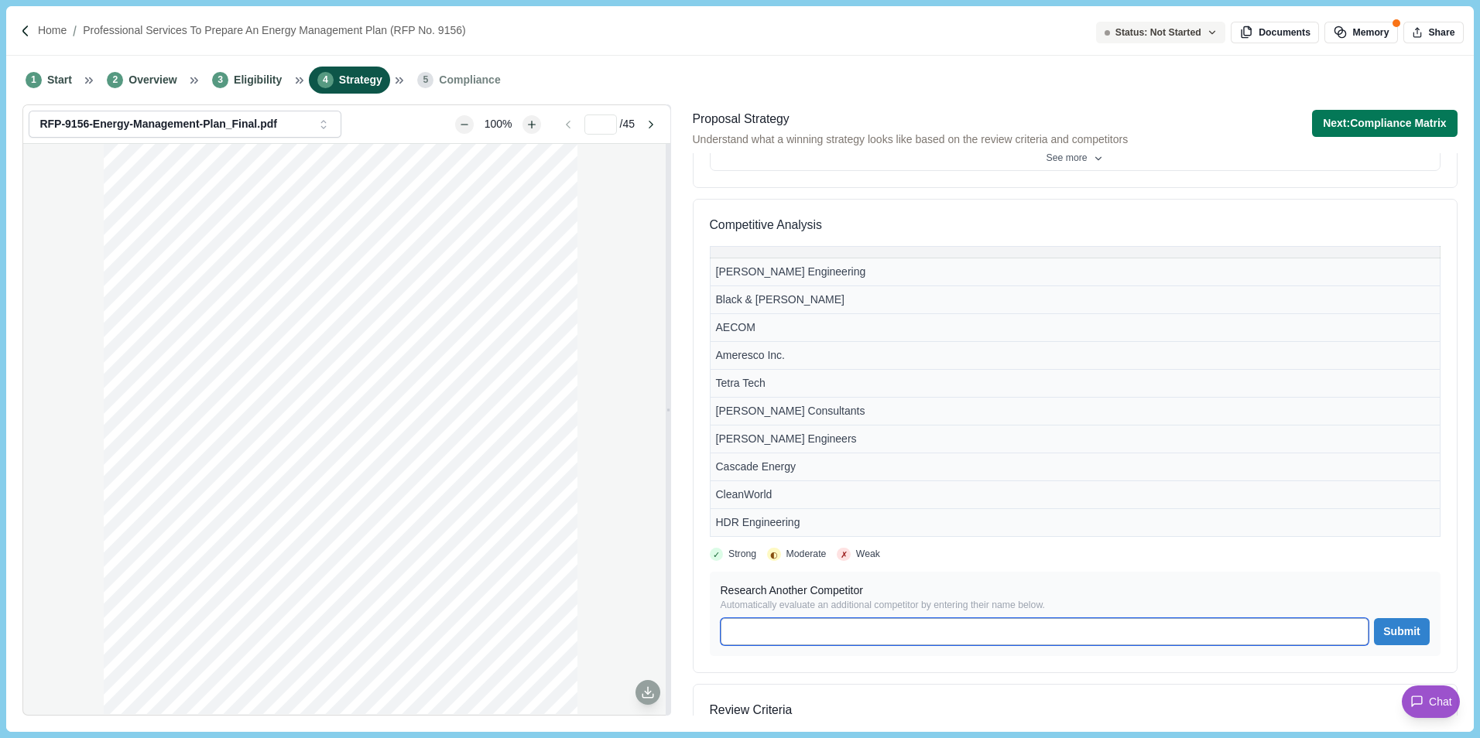
click at [812, 637] on input at bounding box center [1044, 631] width 648 height 27
type input "**********"
click at [1396, 628] on button "Submit" at bounding box center [1401, 631] width 55 height 27
click at [1374, 630] on button "Submit" at bounding box center [1401, 631] width 55 height 27
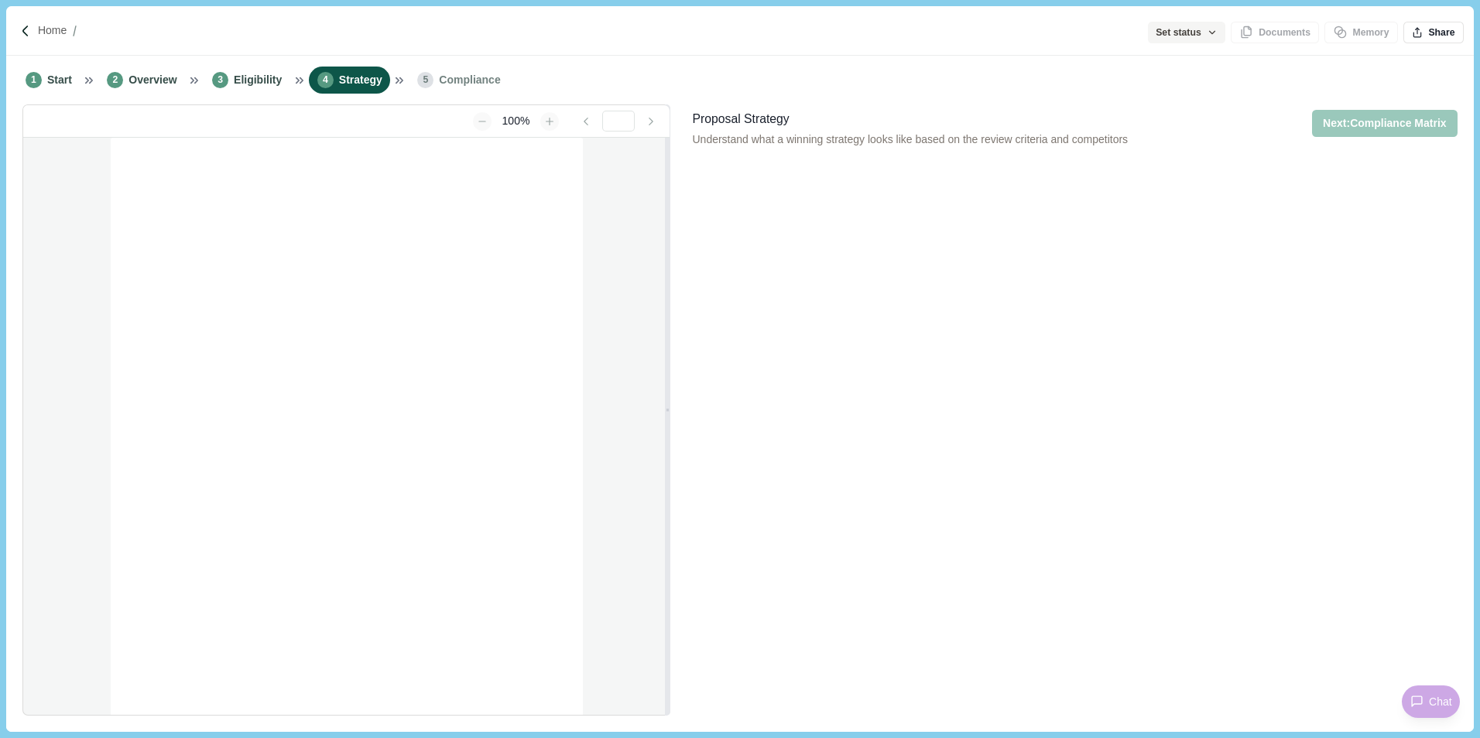
type input "**********"
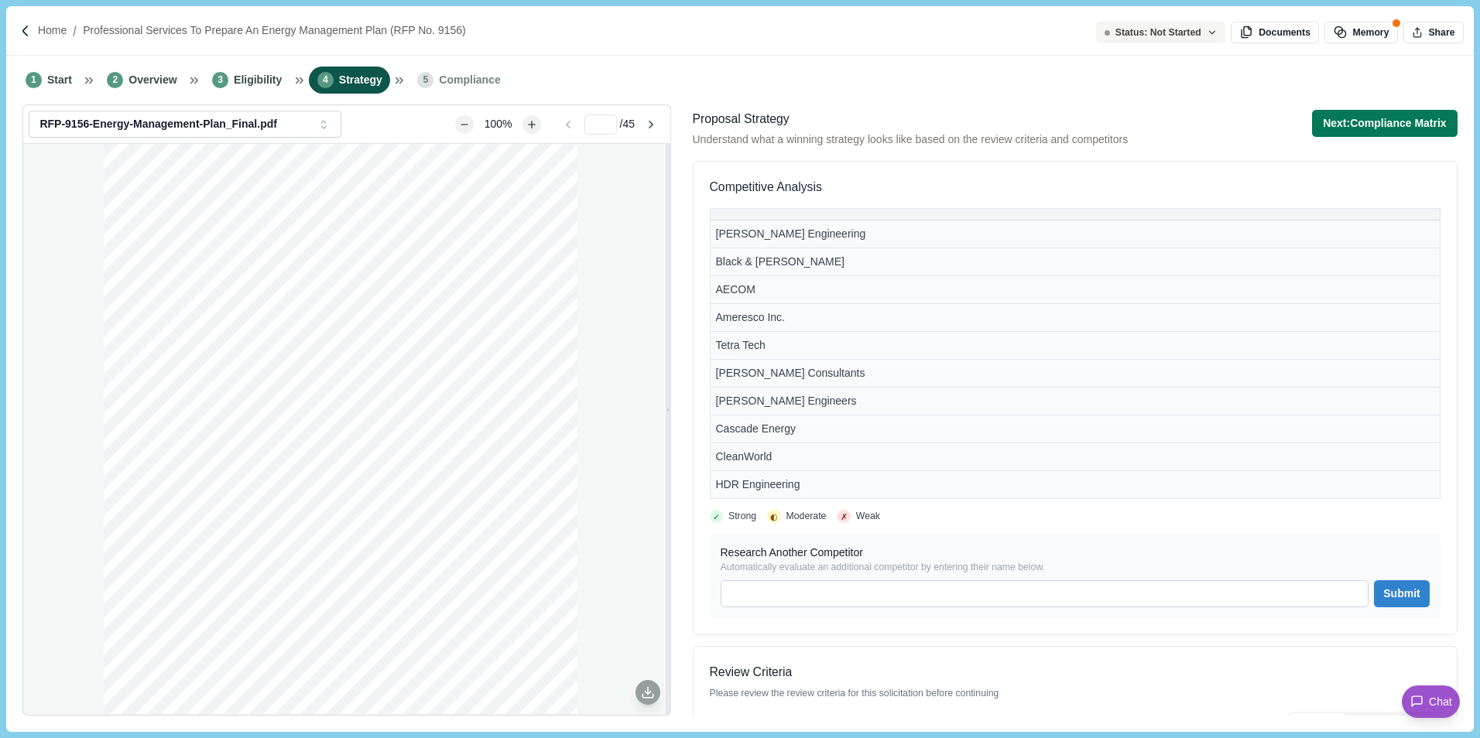
scroll to position [851, 0]
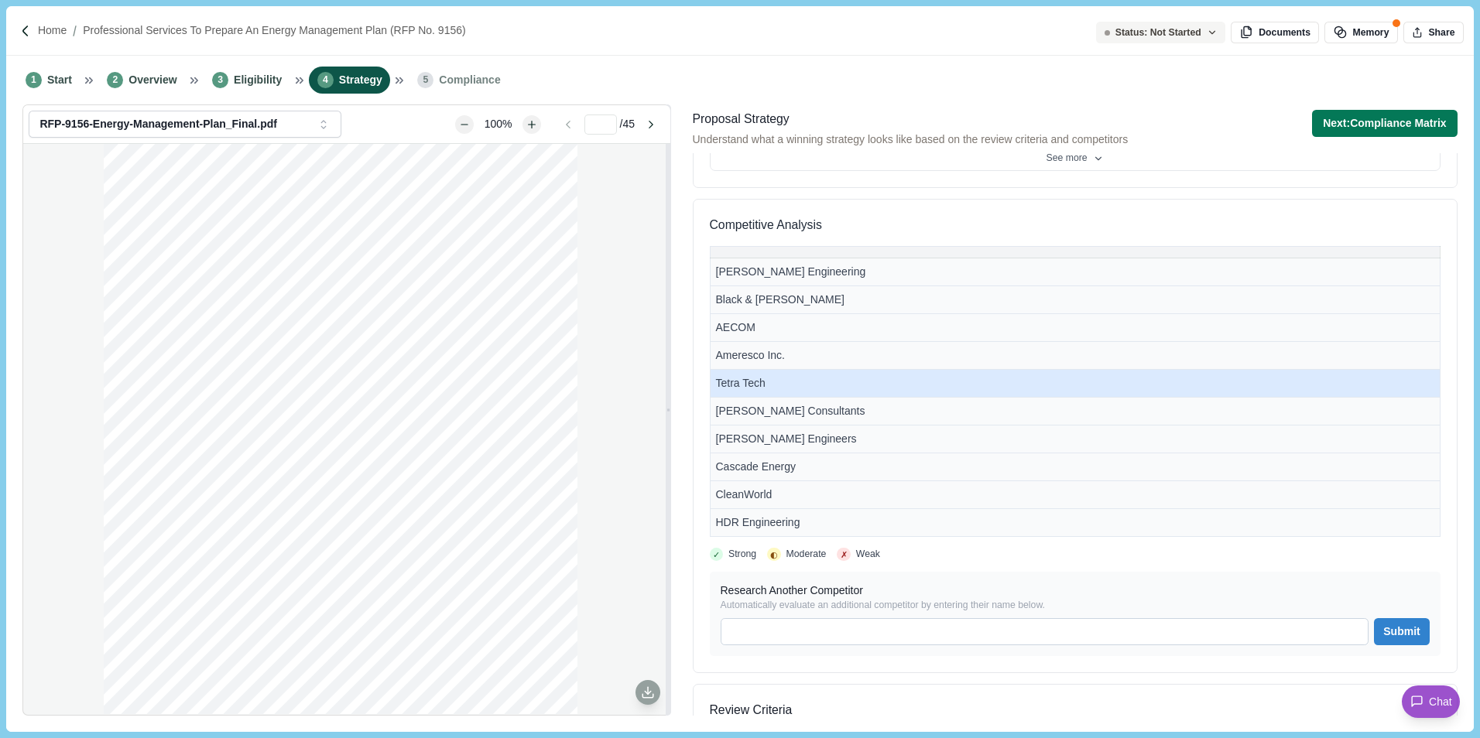
click at [732, 375] on td "Tetra Tech" at bounding box center [1075, 383] width 730 height 28
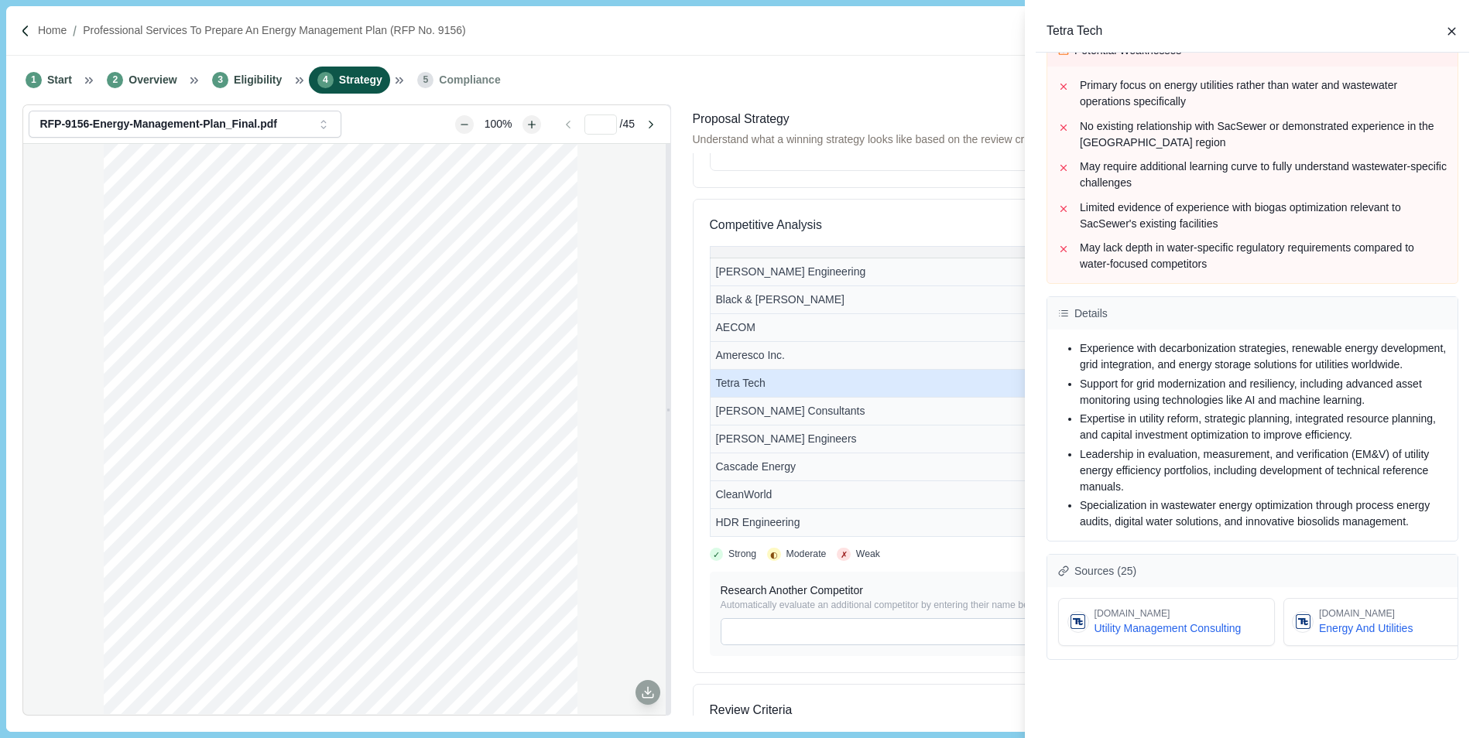
scroll to position [0, 0]
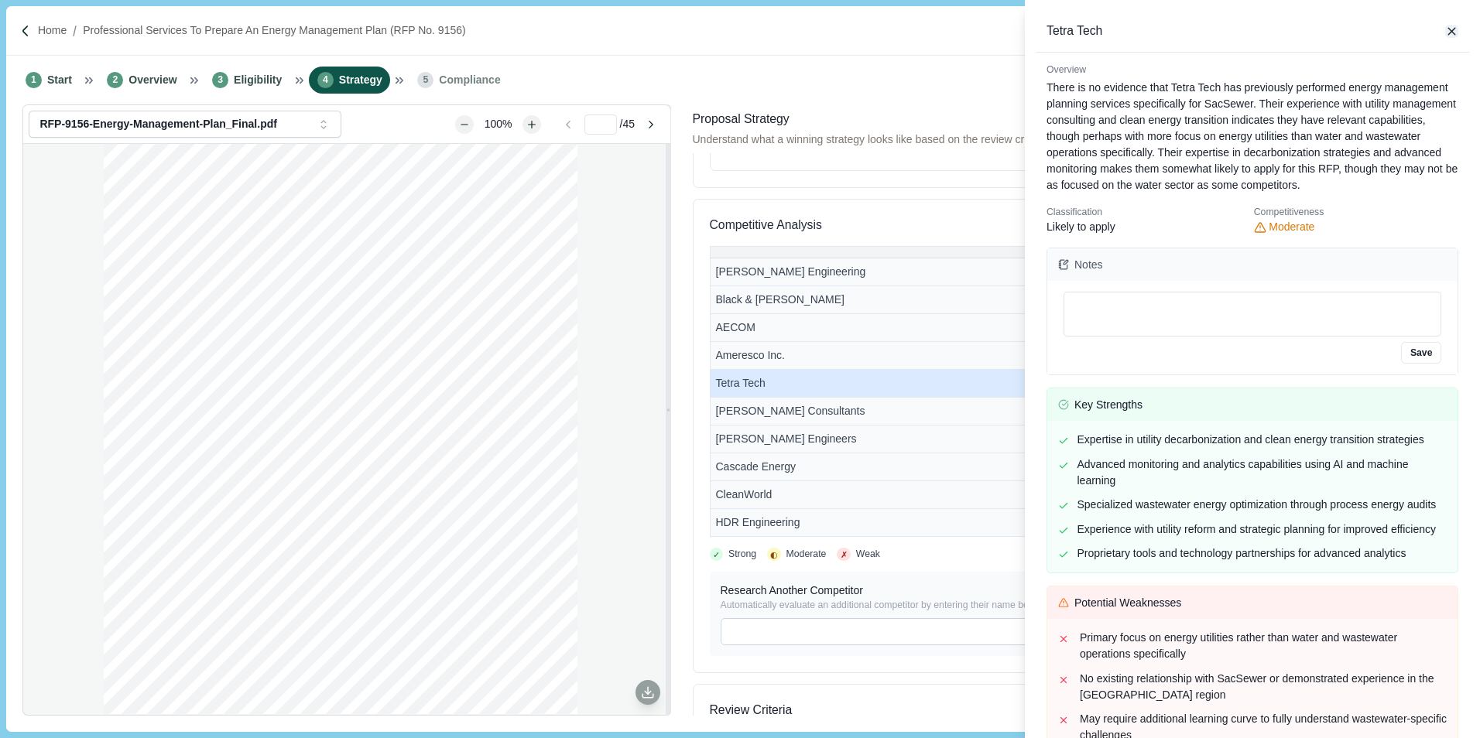
click at [1446, 31] on icon "button" at bounding box center [1452, 32] width 14 height 14
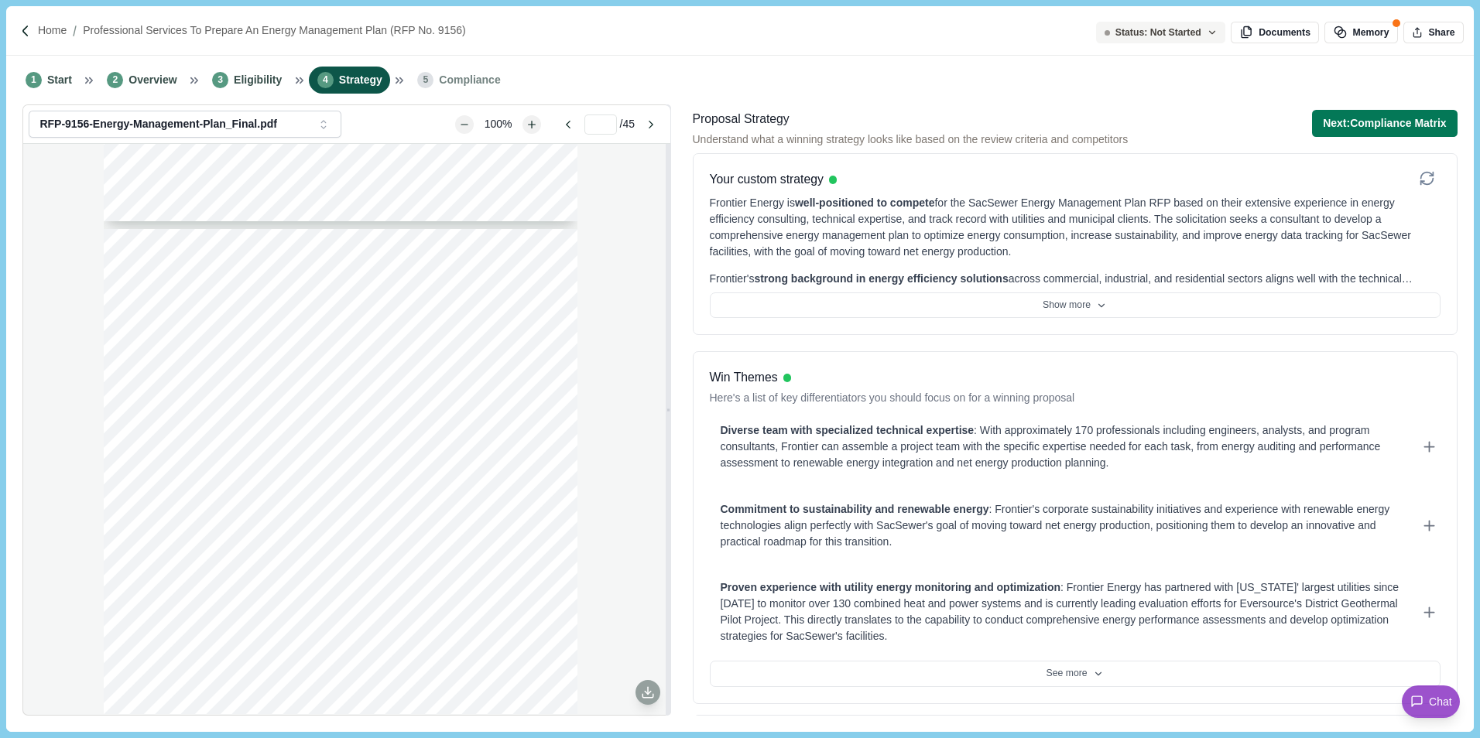
scroll to position [3250, 0]
type input "*"
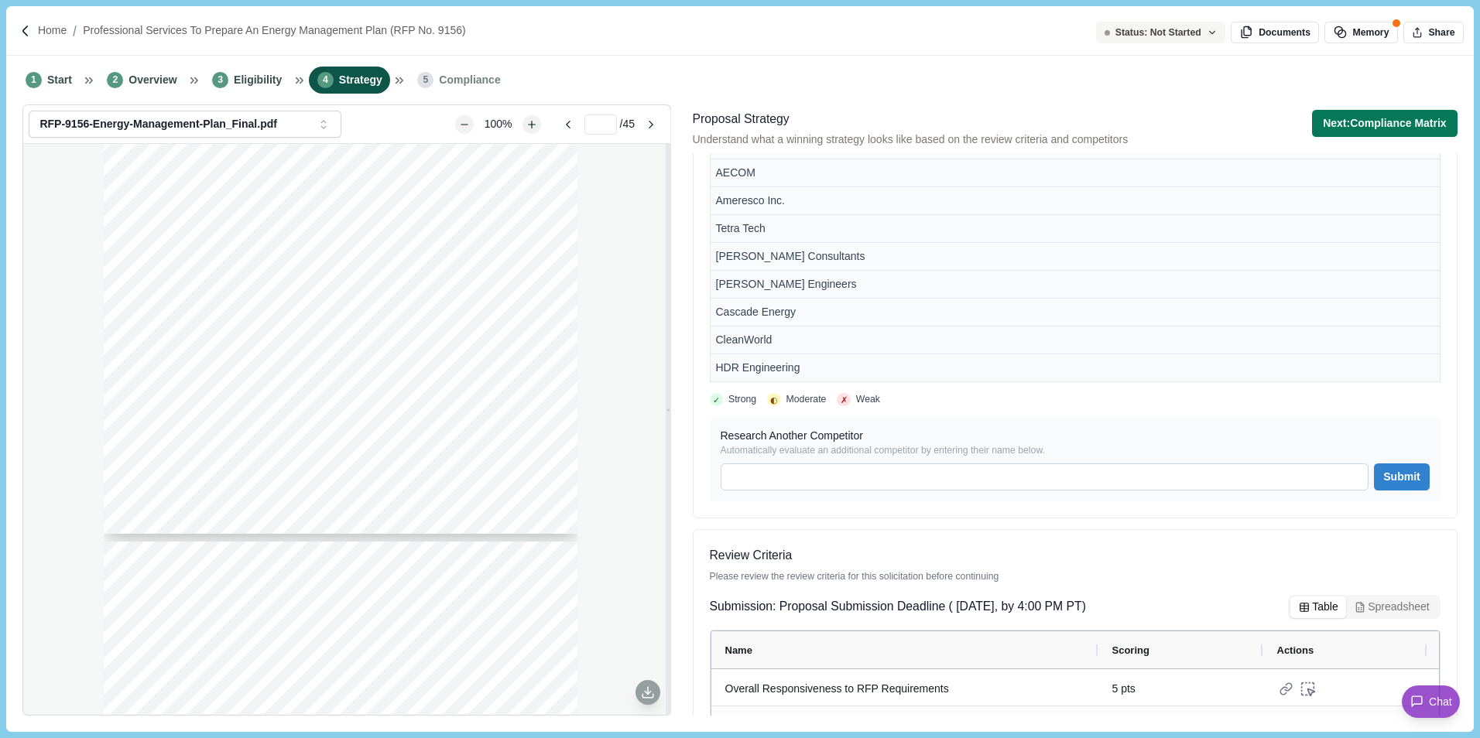
scroll to position [851, 0]
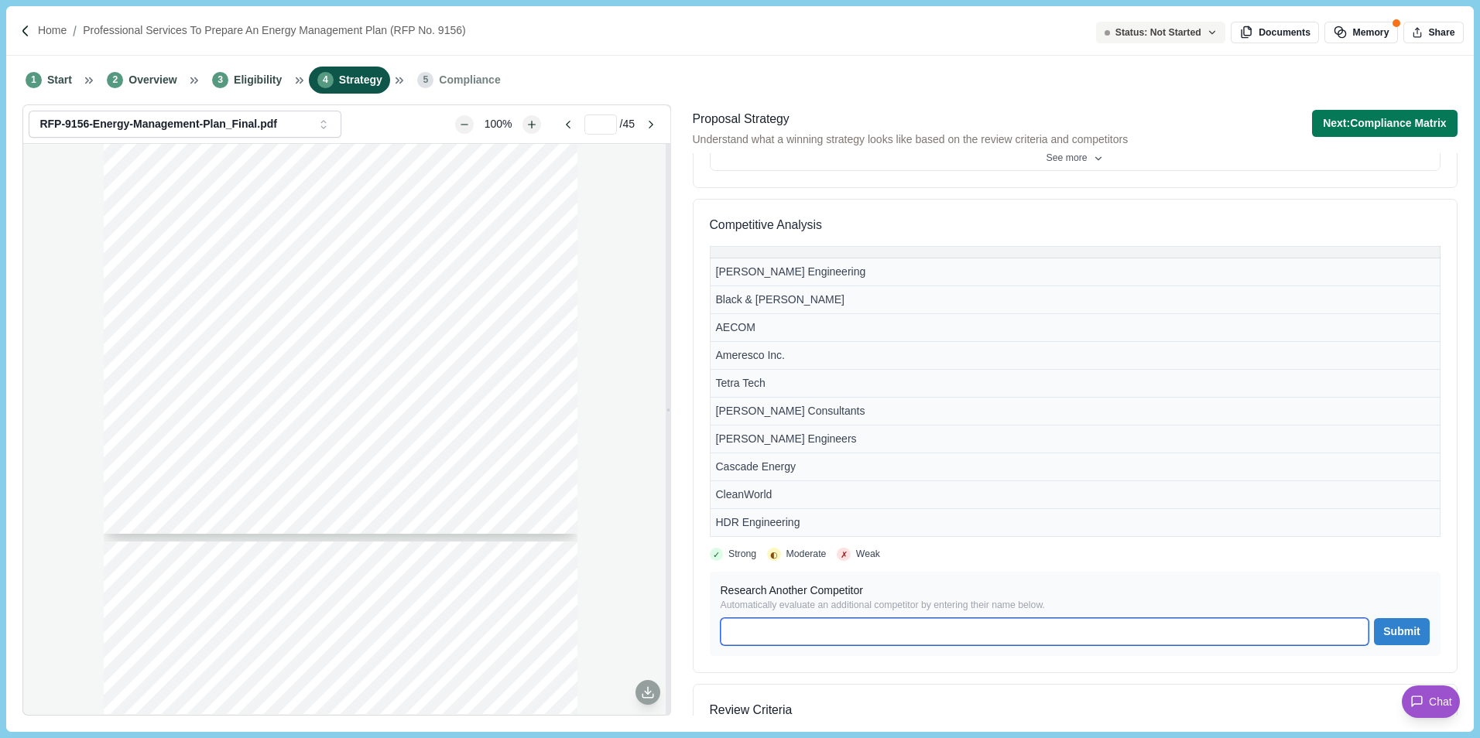
click at [772, 628] on input at bounding box center [1044, 631] width 648 height 27
click at [874, 637] on input "**********" at bounding box center [1044, 631] width 648 height 27
type input "**********"
drag, startPoint x: 1393, startPoint y: 632, endPoint x: 1386, endPoint y: 616, distance: 17.7
click at [1393, 631] on button "Submit" at bounding box center [1401, 631] width 55 height 27
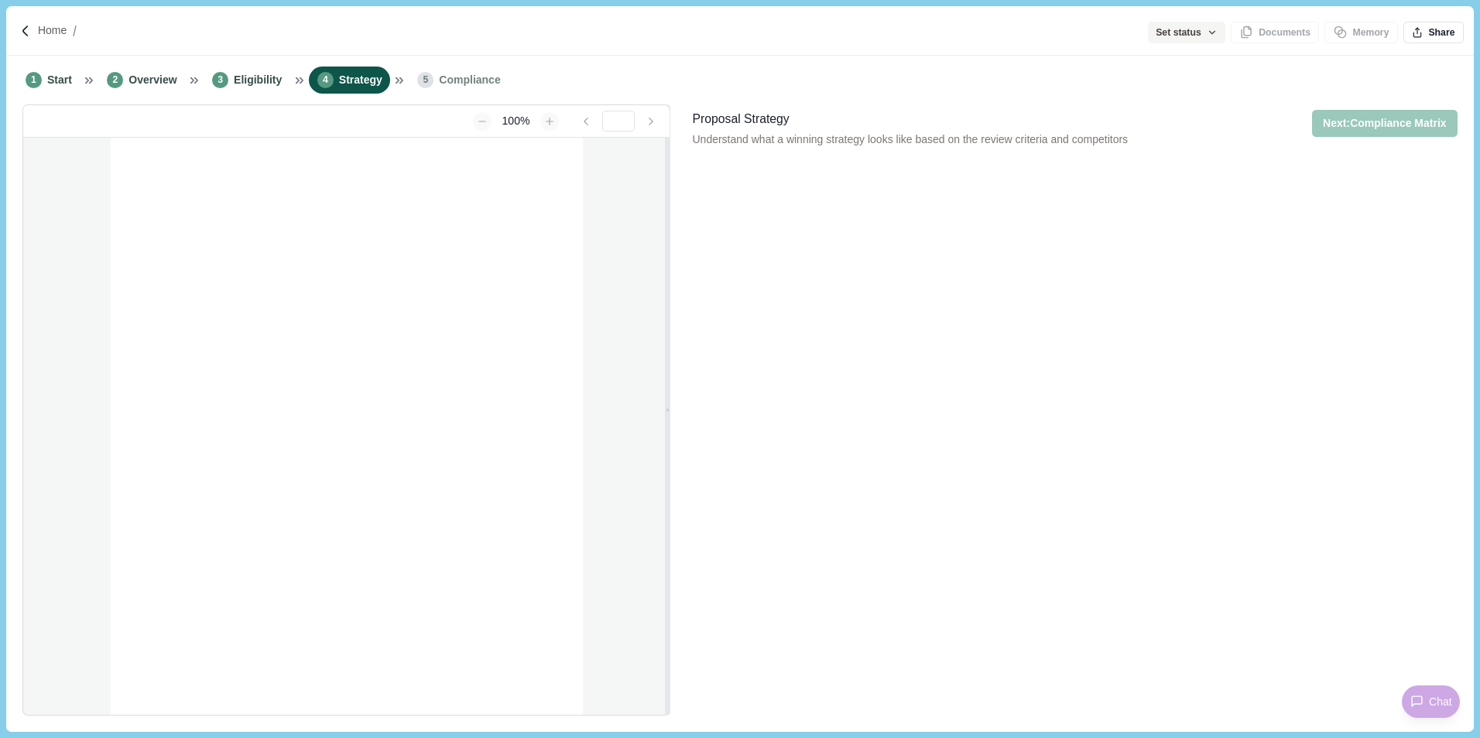
type input "**********"
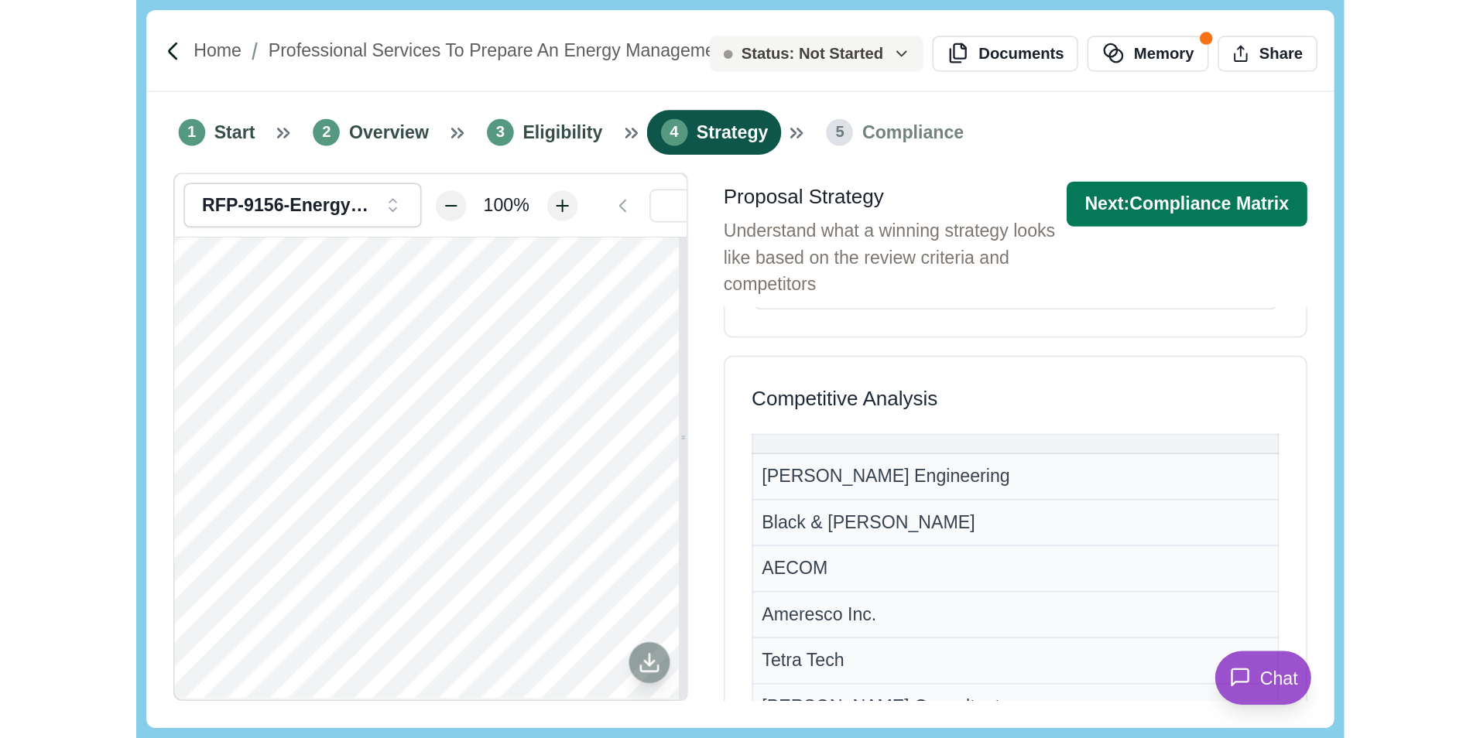
scroll to position [851, 0]
